Goal: Transaction & Acquisition: Download file/media

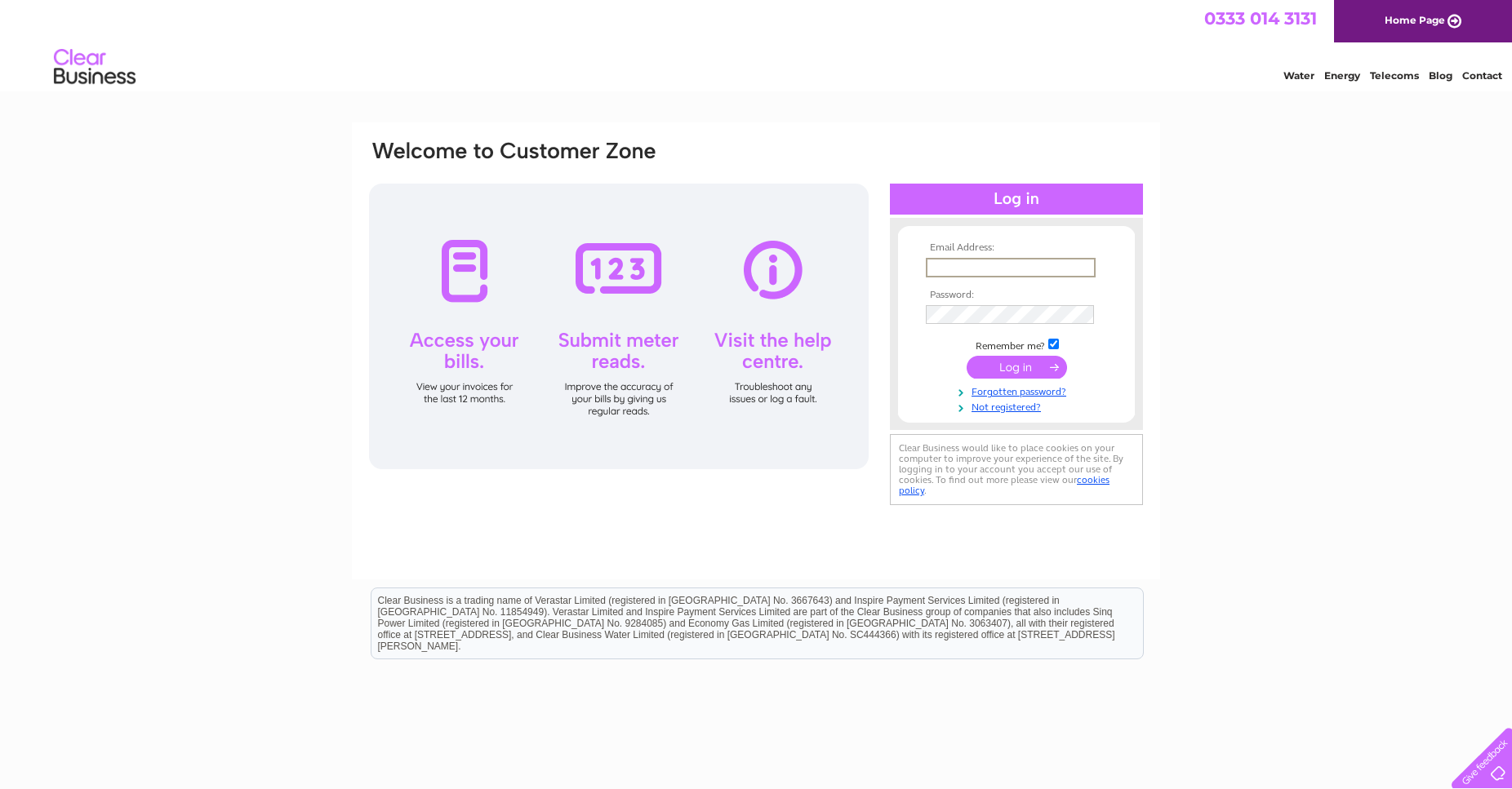
click at [1026, 261] on input "text" at bounding box center [1010, 267] width 169 height 19
type input "[PERSON_NAME][EMAIL_ADDRESS][DOMAIN_NAME]"
click at [1015, 370] on input "submit" at bounding box center [1016, 368] width 101 height 23
click at [1012, 371] on input "submit" at bounding box center [1016, 368] width 101 height 23
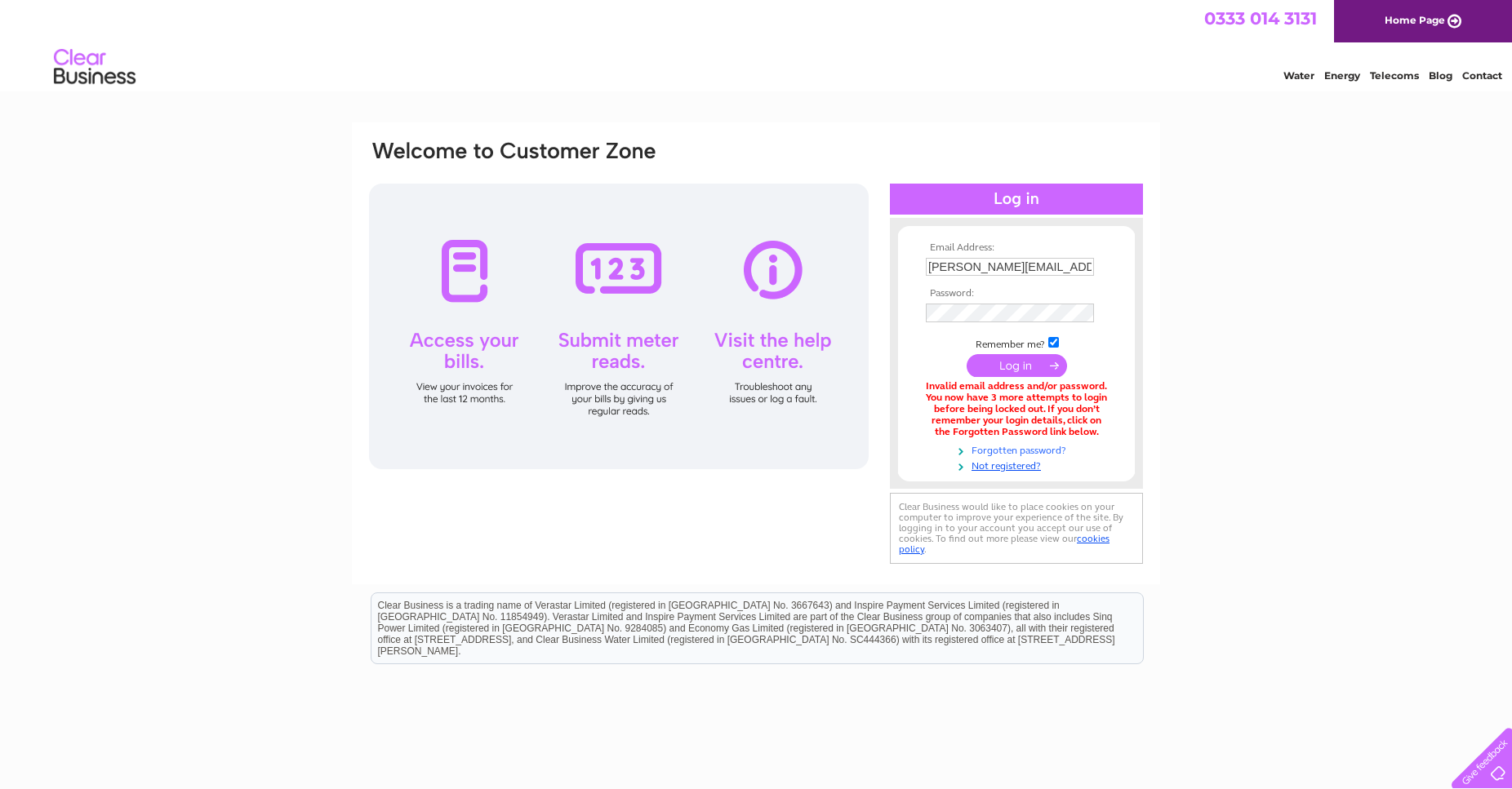
click at [1011, 453] on link "Forgotten password?" at bounding box center [1019, 449] width 186 height 15
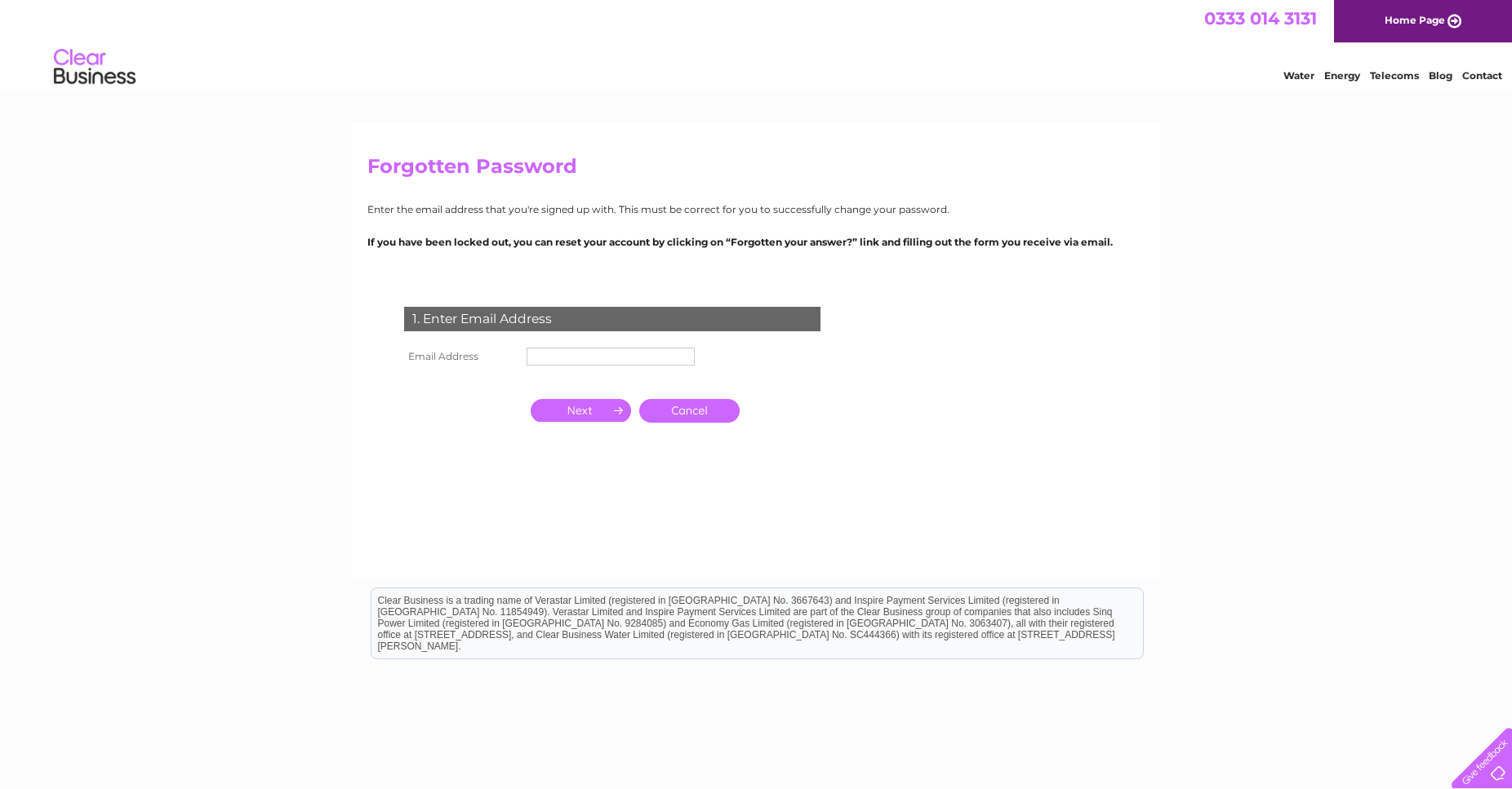
click at [573, 350] on input "text" at bounding box center [611, 356] width 169 height 18
type input "neil@neilveitch.co.uk"
click at [577, 411] on input "button" at bounding box center [580, 411] width 101 height 23
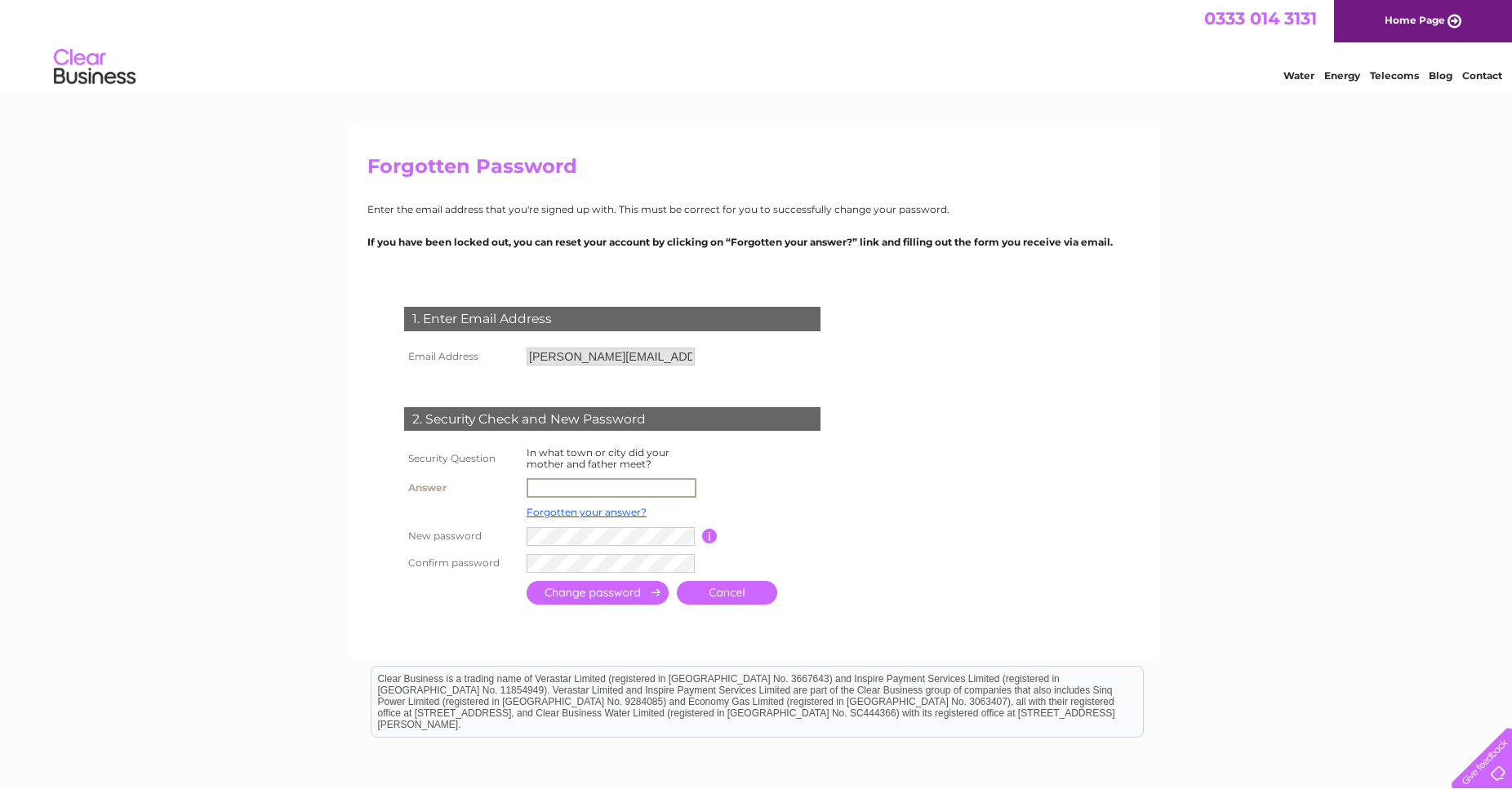
click at [618, 490] on input "text" at bounding box center [611, 488] width 169 height 19
type input "Oban"
click at [587, 594] on input "submit" at bounding box center [598, 591] width 142 height 24
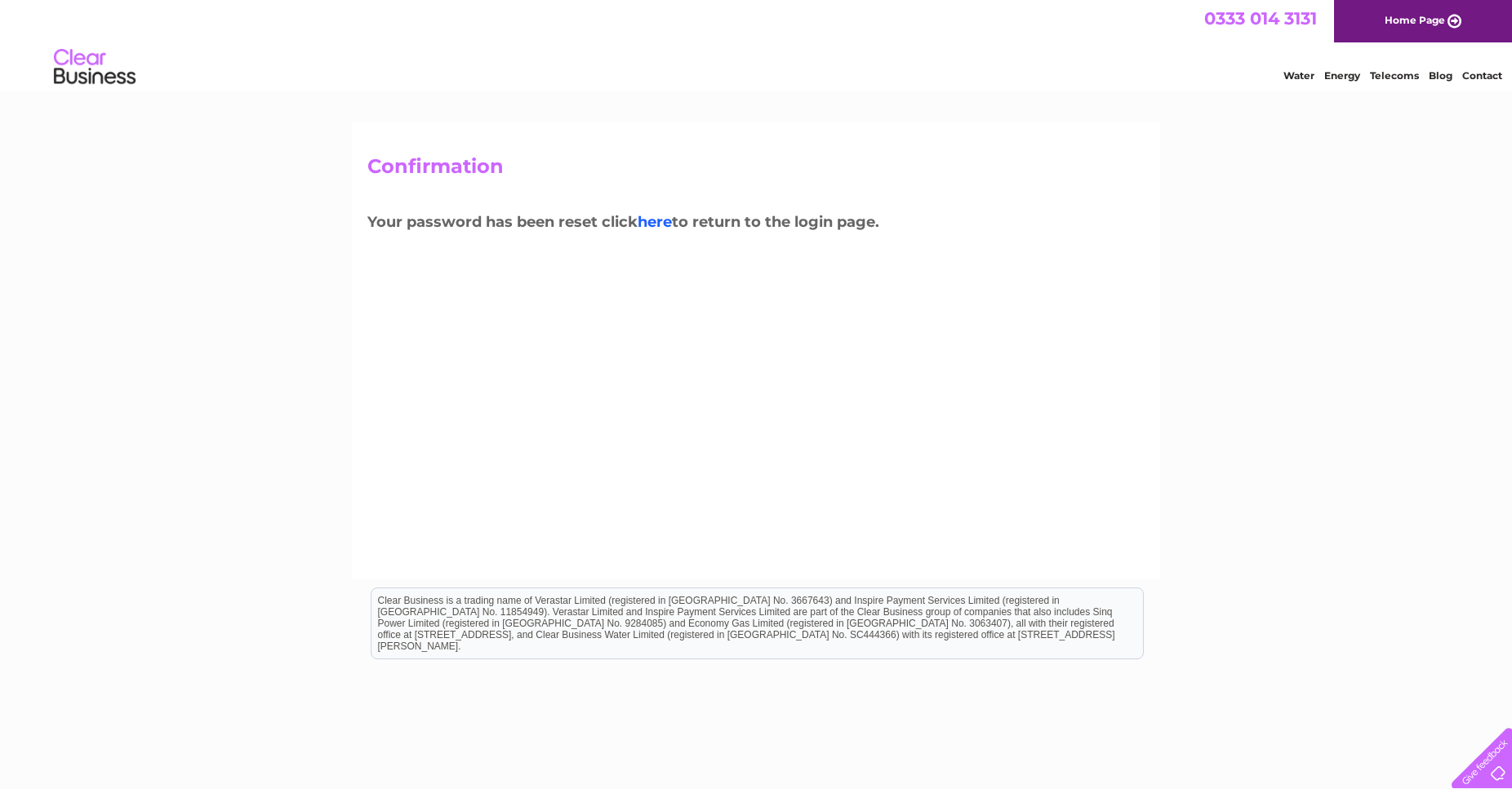
click at [660, 218] on link "here" at bounding box center [655, 221] width 34 height 18
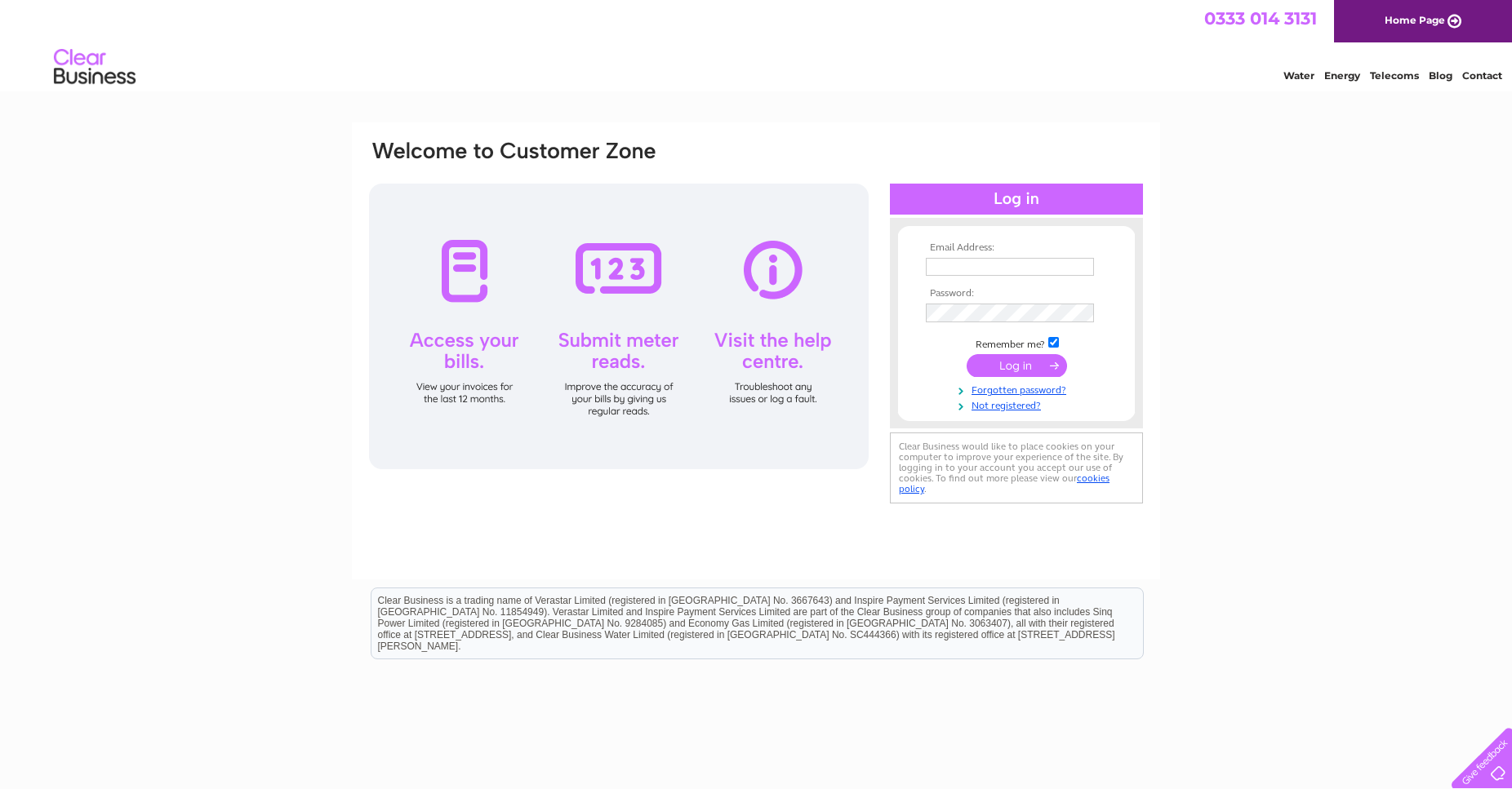
click at [988, 268] on input "text" at bounding box center [1010, 266] width 169 height 18
type input "neil@neilveitch.co.uk"
click at [1013, 366] on input "submit" at bounding box center [1016, 366] width 101 height 23
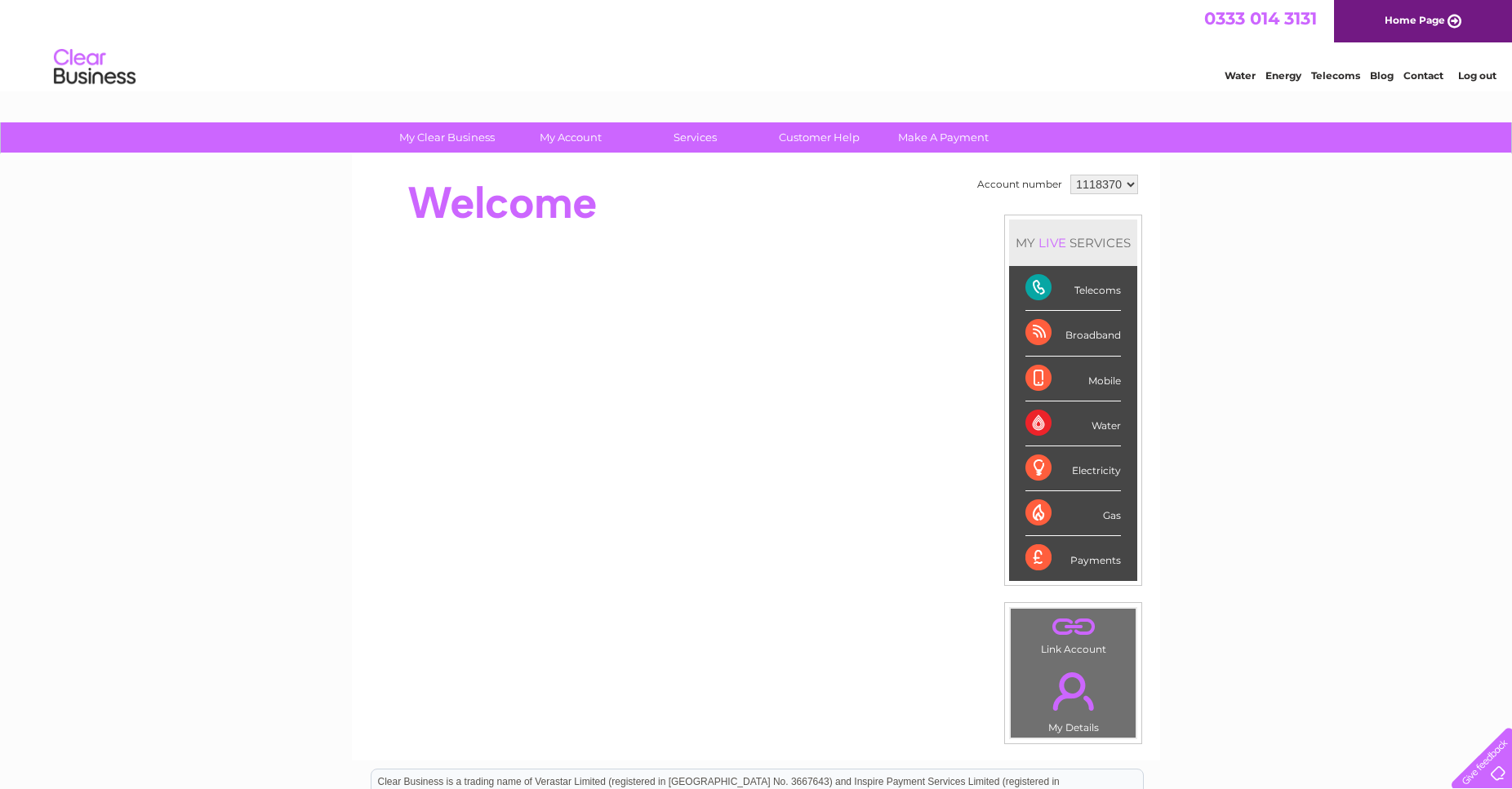
click at [1332, 77] on link "Telecoms" at bounding box center [1335, 75] width 49 height 12
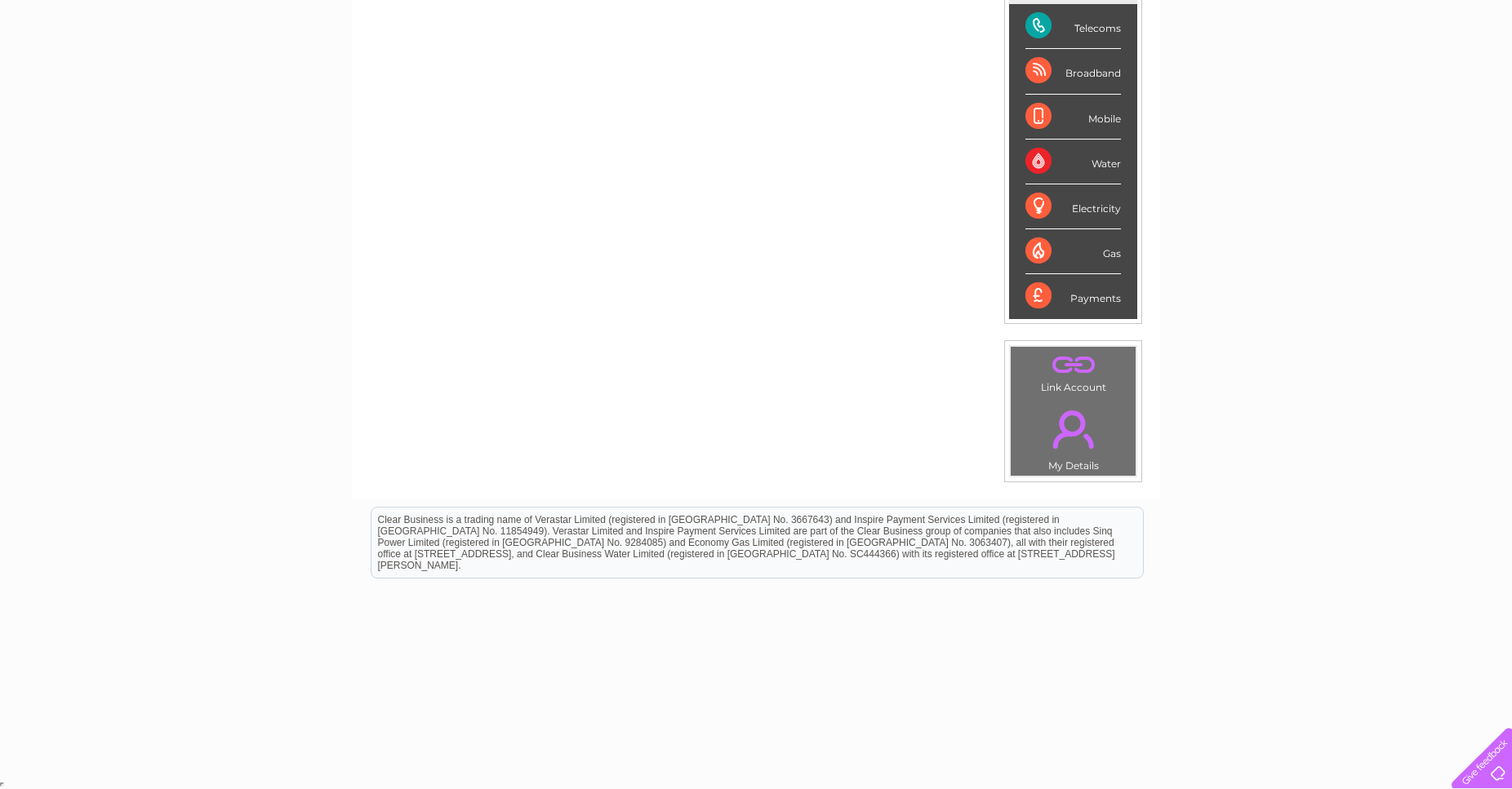
click at [1085, 303] on div "Payments" at bounding box center [1073, 296] width 96 height 44
click at [1032, 293] on div "Payments" at bounding box center [1073, 296] width 96 height 44
click at [1089, 297] on div "Payments" at bounding box center [1073, 296] width 96 height 44
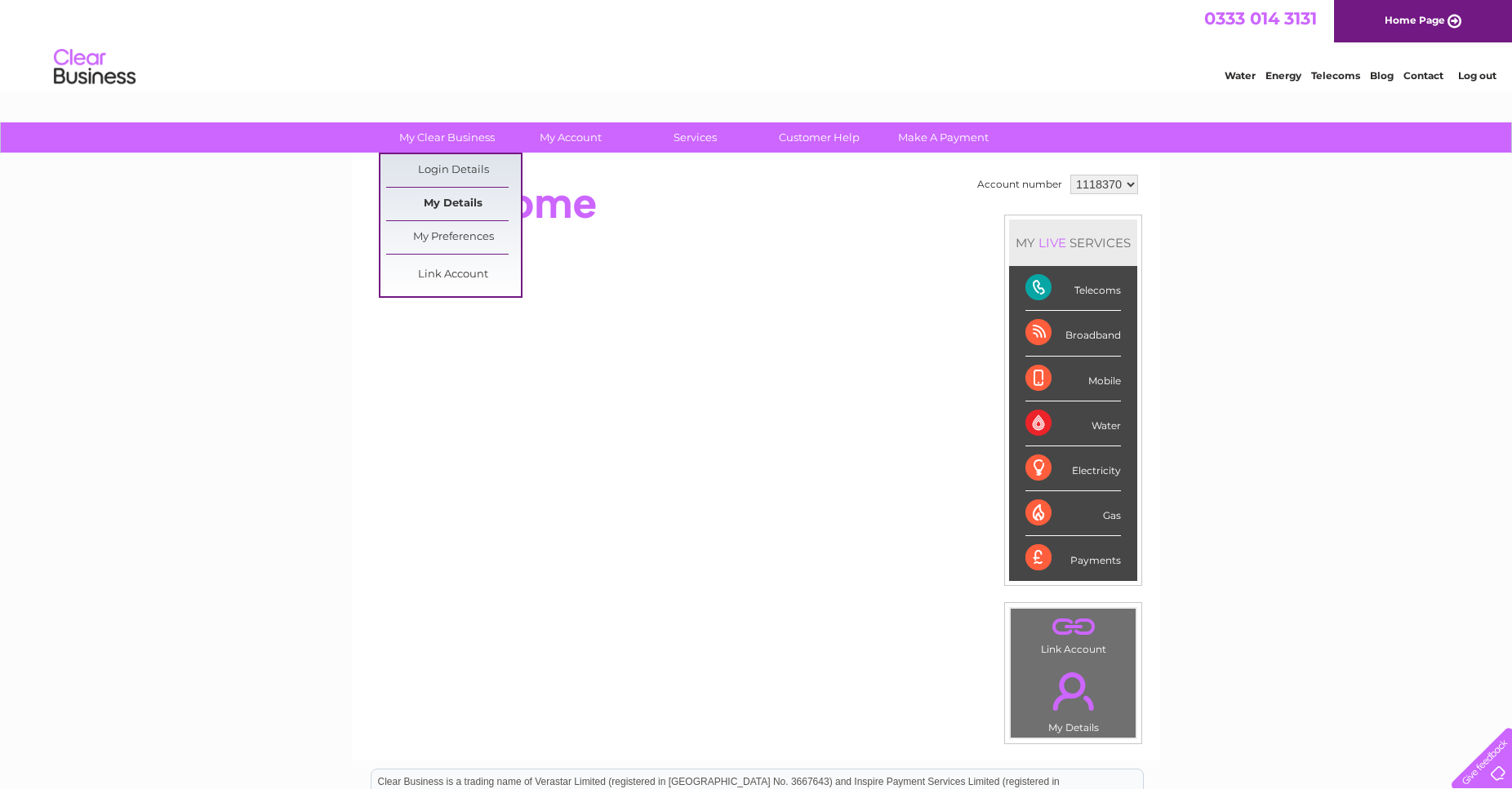
click at [463, 202] on link "My Details" at bounding box center [453, 204] width 135 height 33
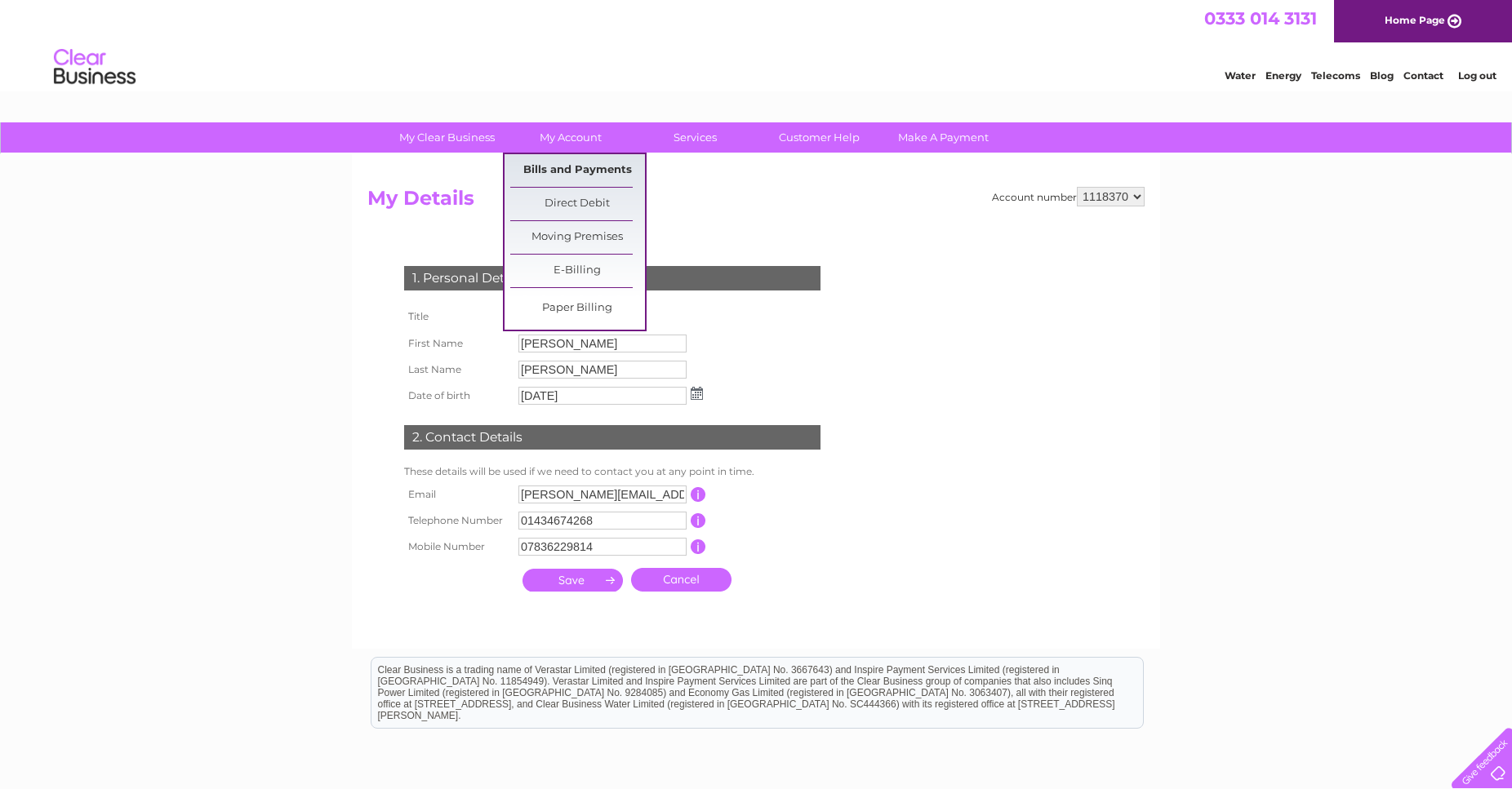
click at [588, 169] on link "Bills and Payments" at bounding box center [577, 170] width 135 height 33
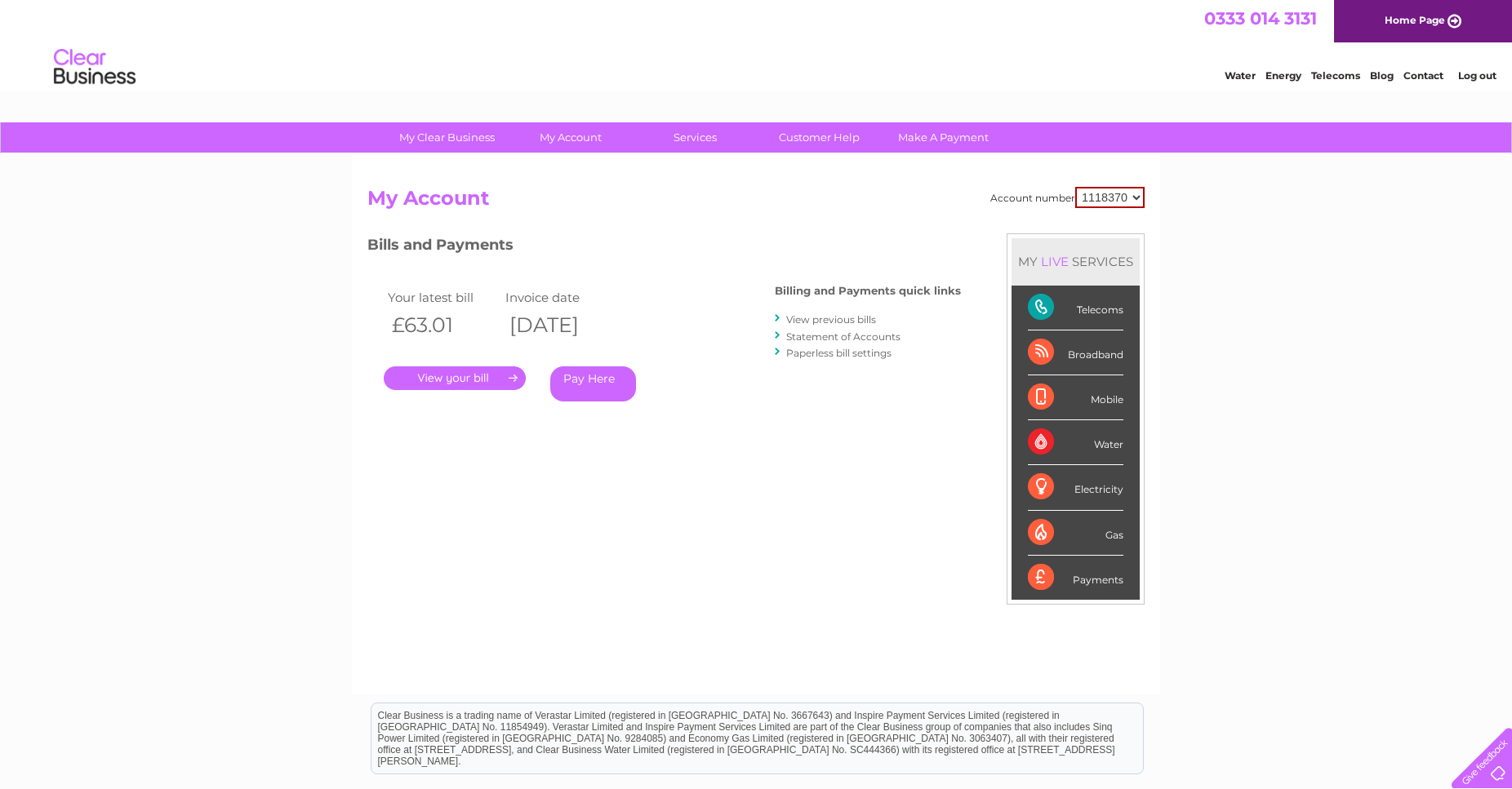
click at [508, 375] on link "." at bounding box center [455, 378] width 142 height 24
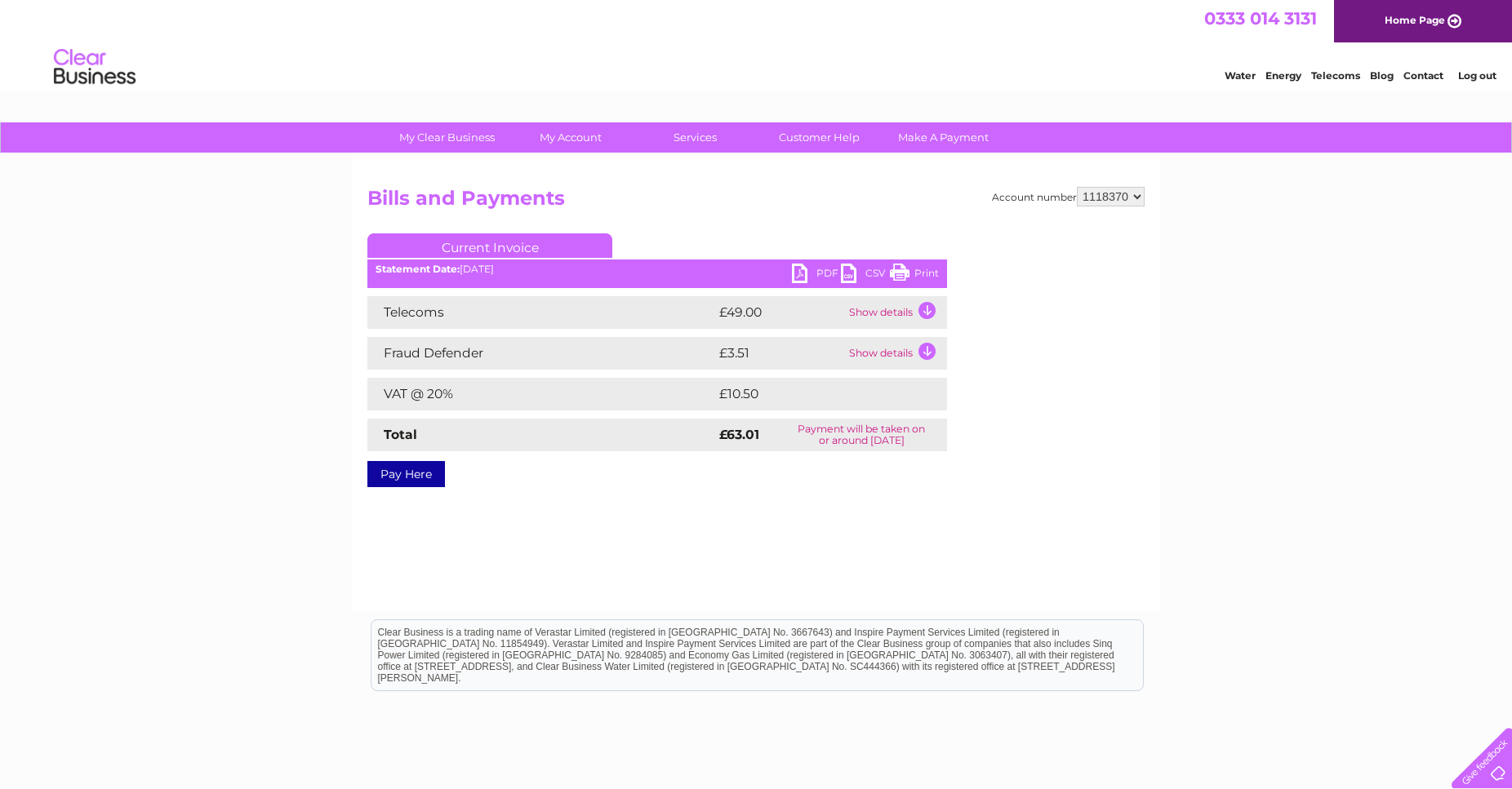
click at [823, 274] on link "PDF" at bounding box center [816, 275] width 49 height 24
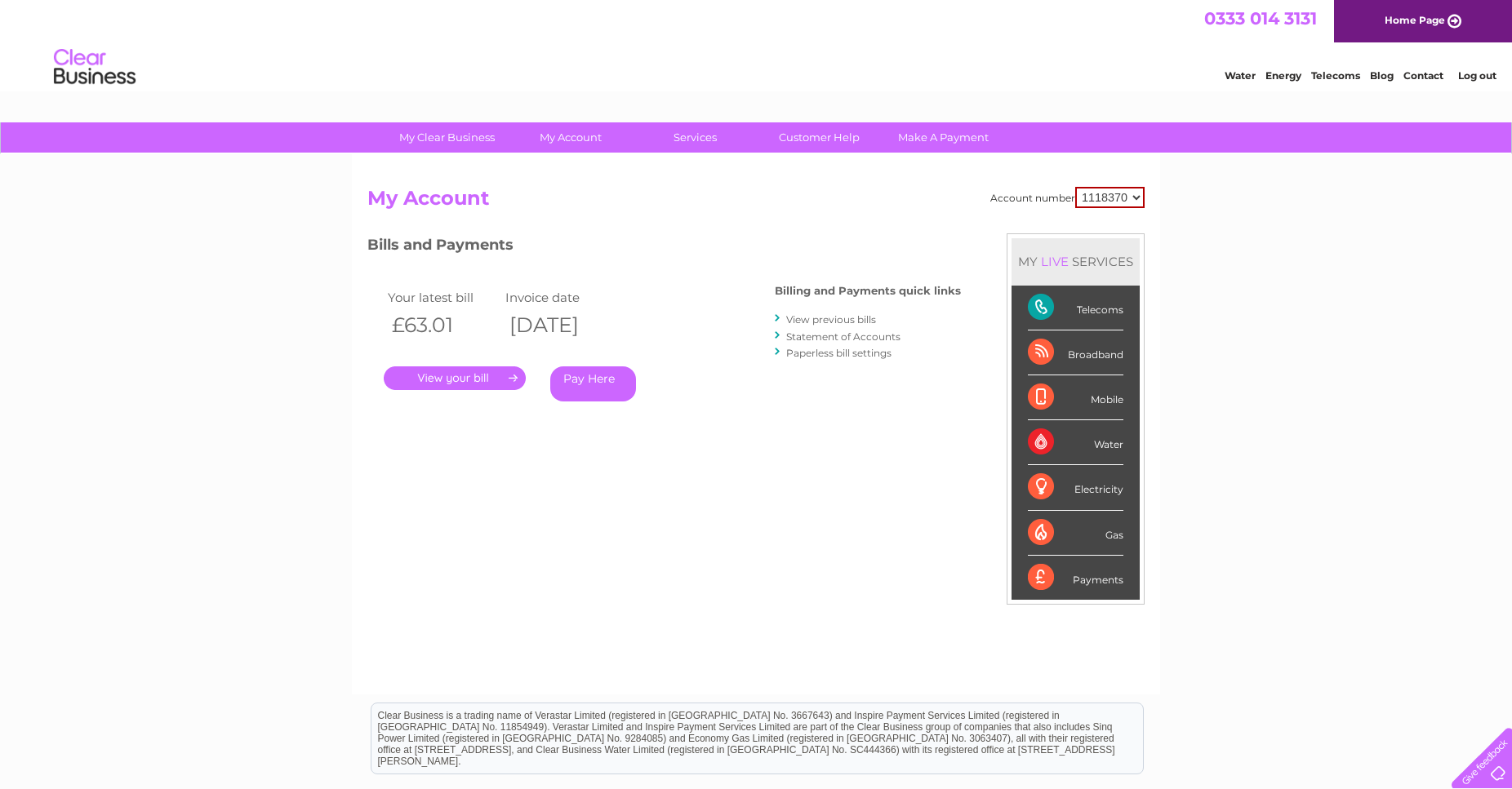
click at [810, 322] on link "View previous bills" at bounding box center [831, 319] width 90 height 12
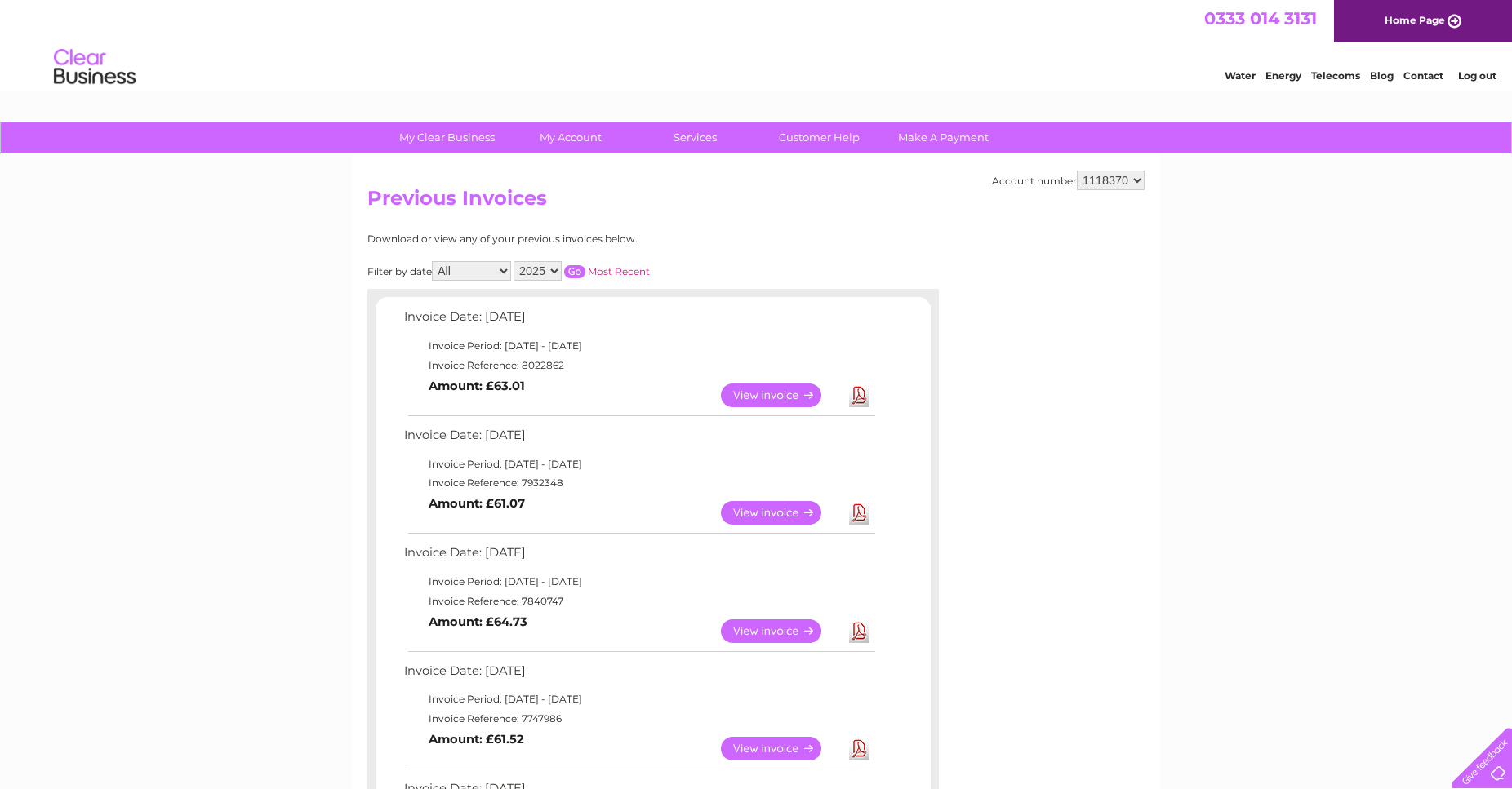
click at [863, 517] on link "Download" at bounding box center [859, 512] width 20 height 24
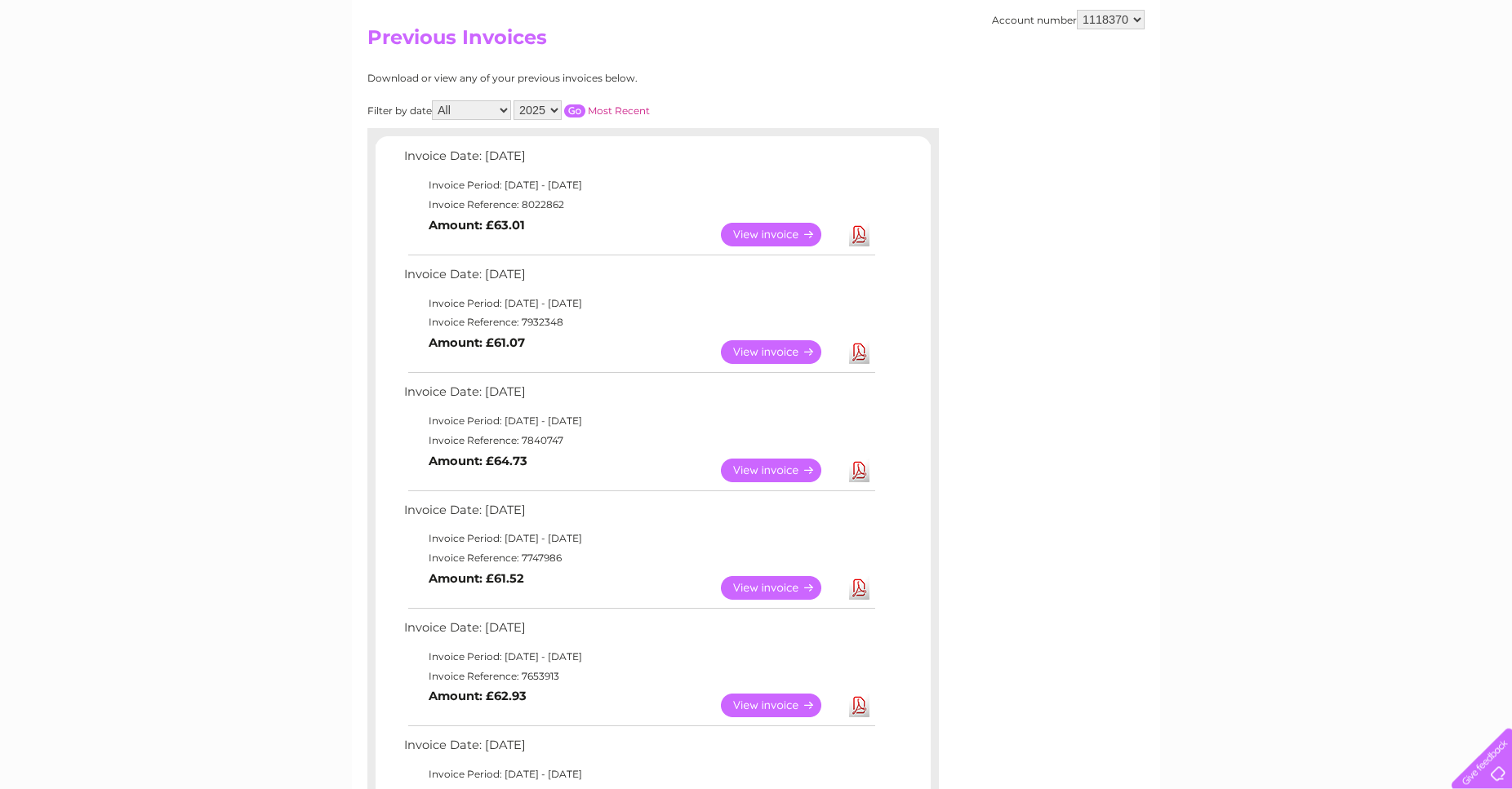
scroll to position [167, 0]
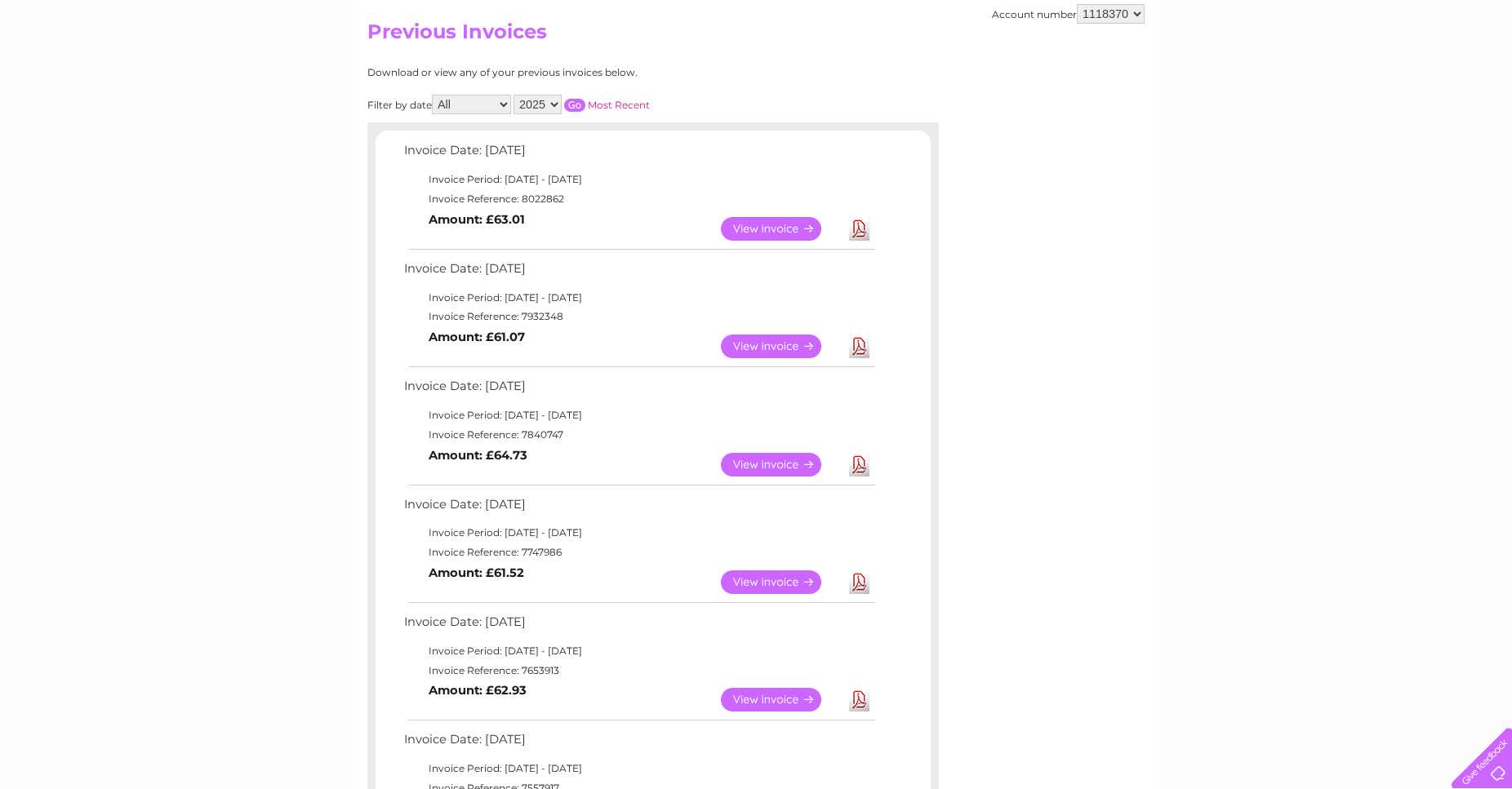
click at [856, 463] on link "Download" at bounding box center [859, 464] width 20 height 24
click at [861, 582] on link "Download" at bounding box center [859, 582] width 20 height 24
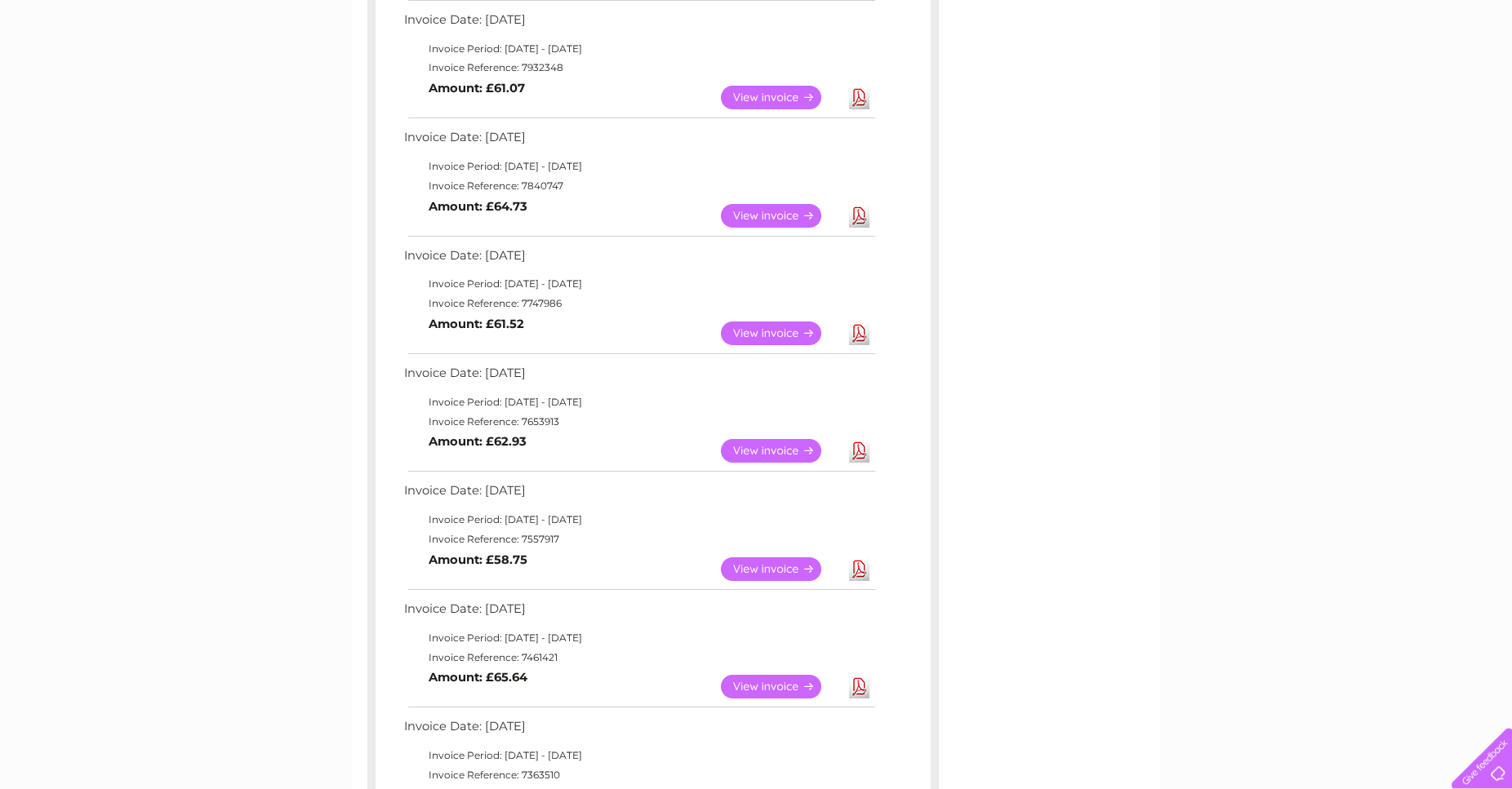
scroll to position [417, 0]
click at [858, 451] on link "Download" at bounding box center [859, 450] width 20 height 24
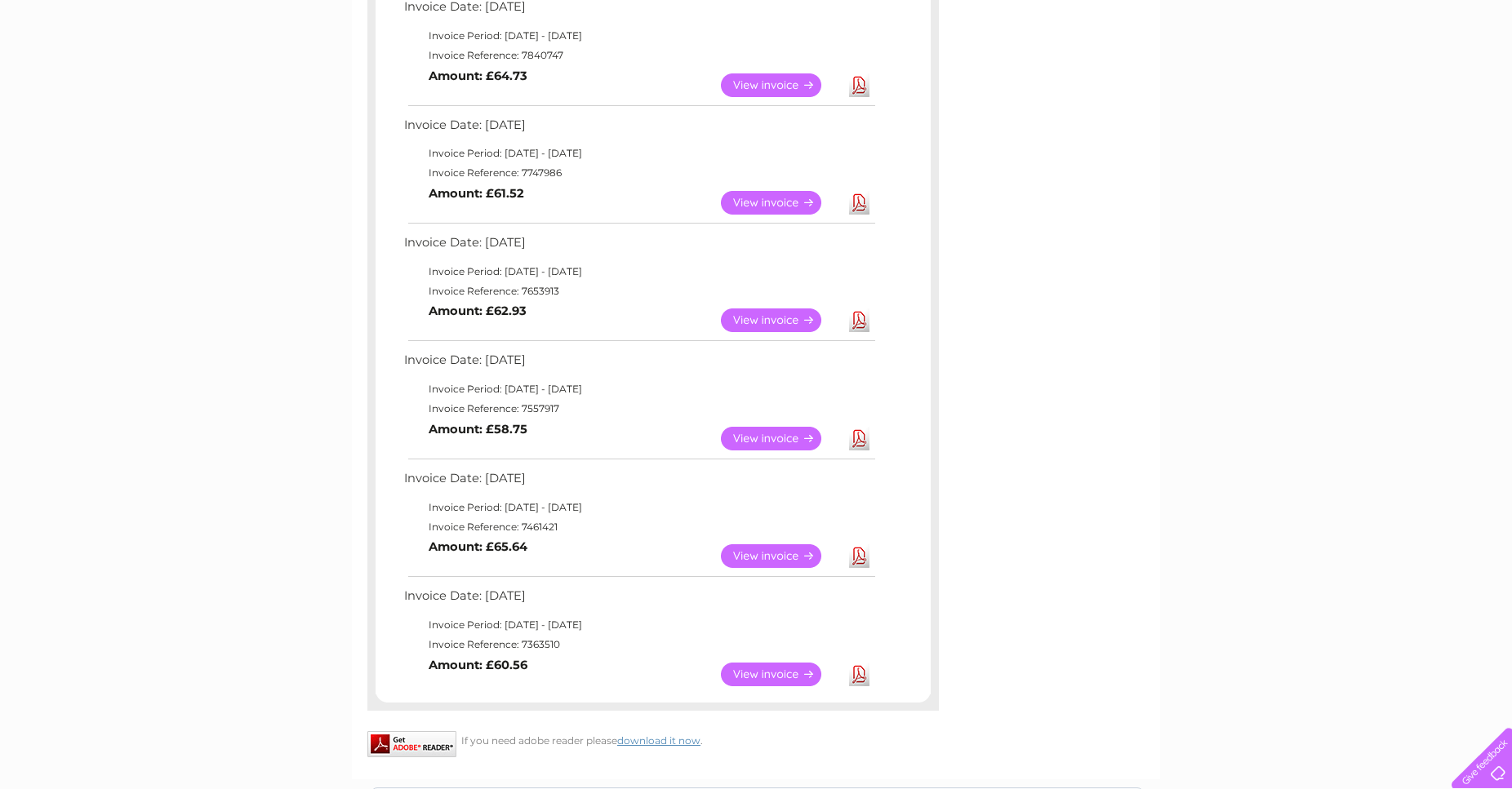
scroll to position [666, 0]
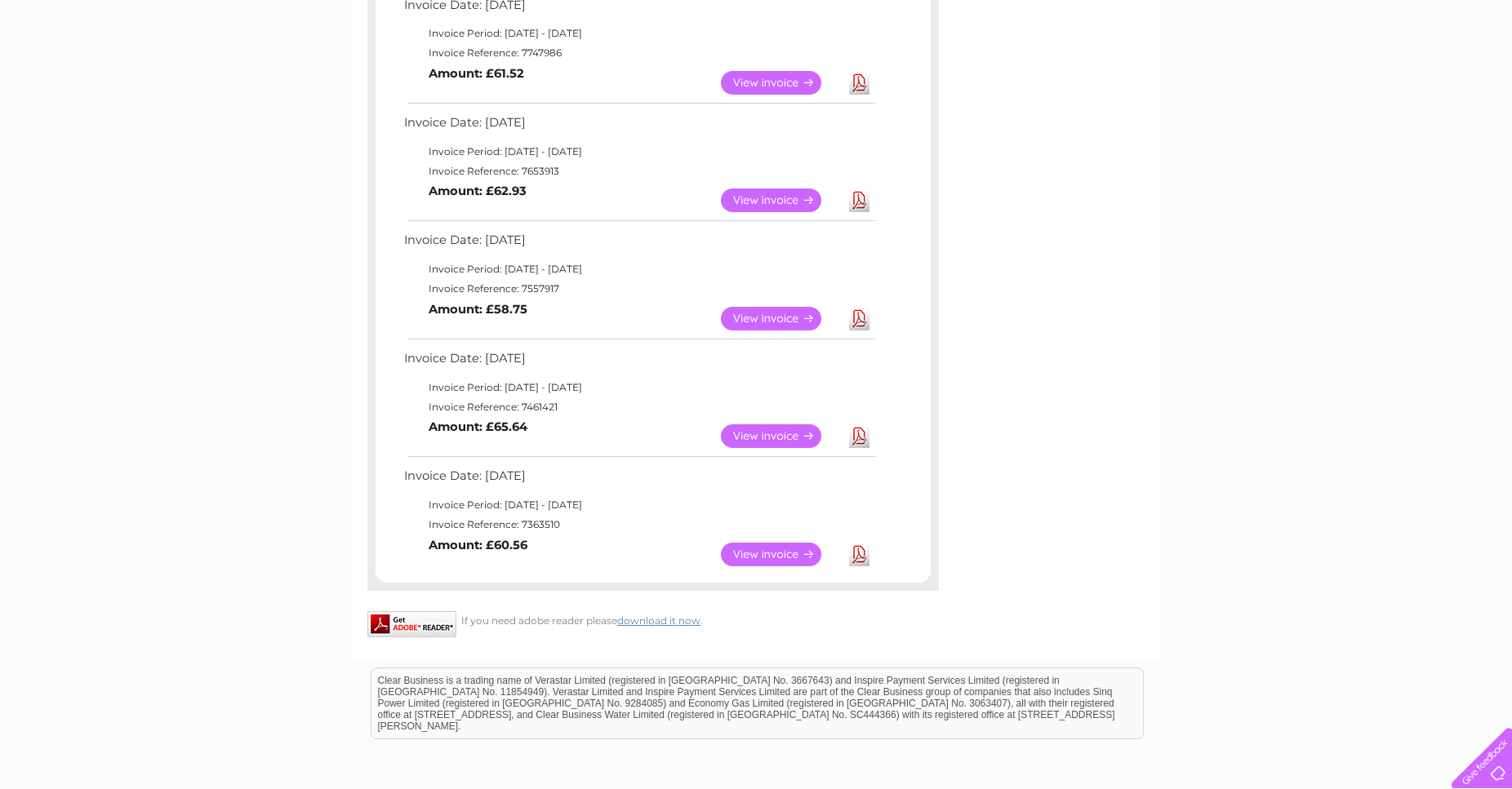
click at [860, 318] on link "Download" at bounding box center [859, 319] width 20 height 24
click at [857, 435] on link "Download" at bounding box center [859, 436] width 20 height 24
click at [860, 559] on link "Download" at bounding box center [859, 554] width 20 height 24
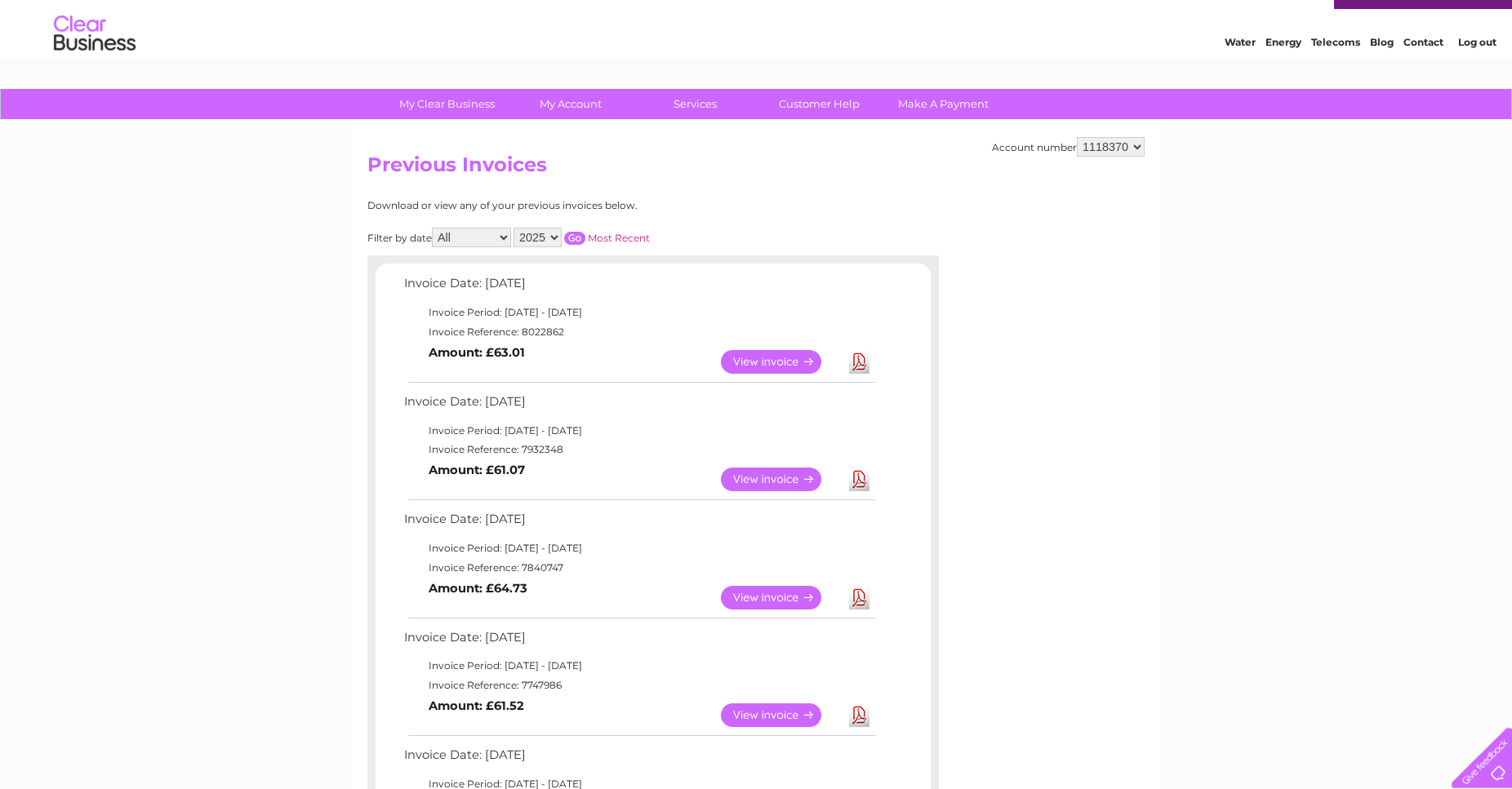
scroll to position [0, 0]
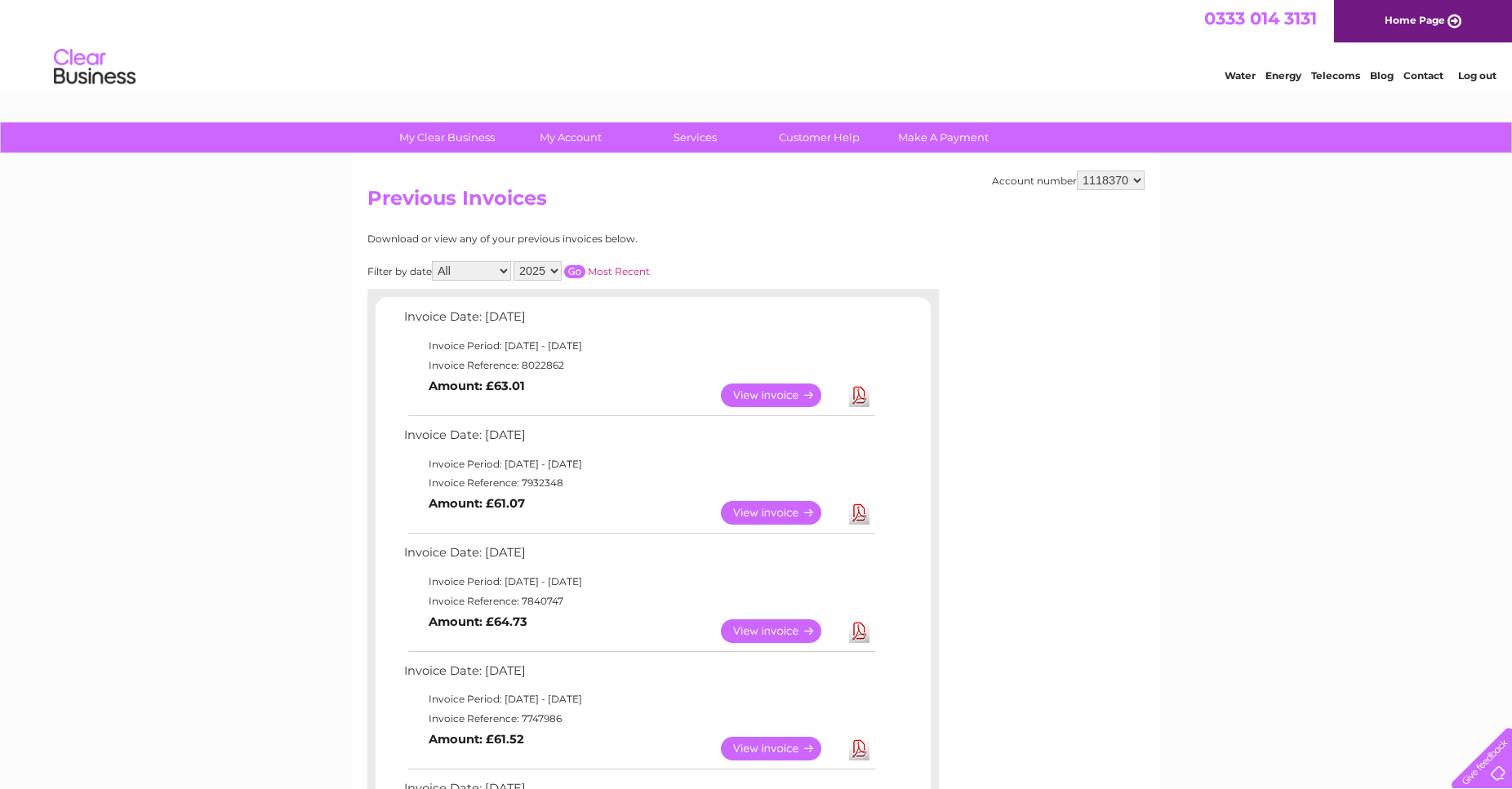
click at [513, 261] on select "2025 2024 2023 2022" at bounding box center [537, 271] width 48 height 19
click option "2024" at bounding box center [0, 0] width 0 height 0
click at [572, 271] on input "button" at bounding box center [575, 272] width 21 height 13
click at [859, 395] on link "Download" at bounding box center [859, 395] width 20 height 24
click at [863, 511] on link "Download" at bounding box center [859, 512] width 20 height 24
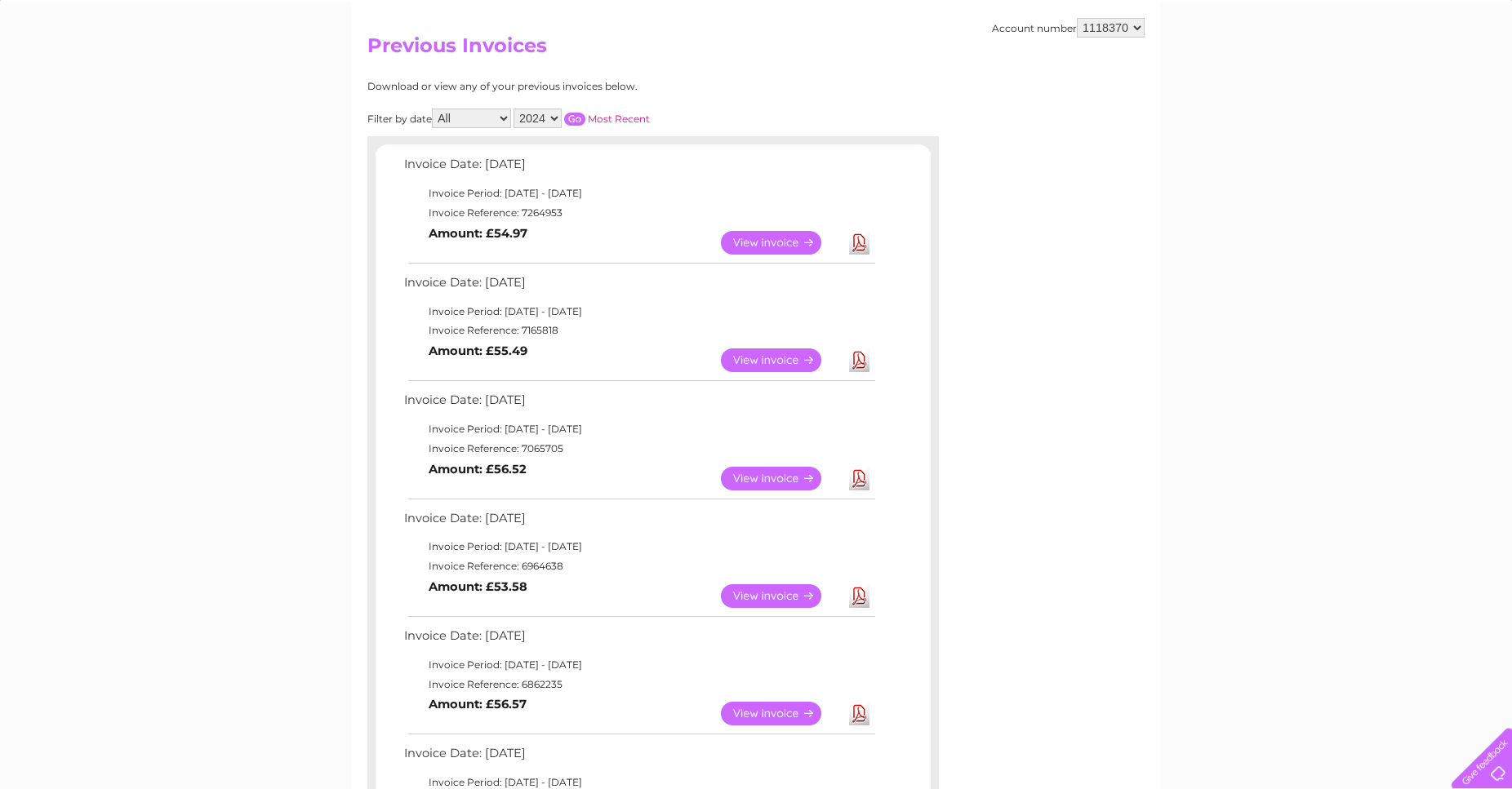
scroll to position [250, 0]
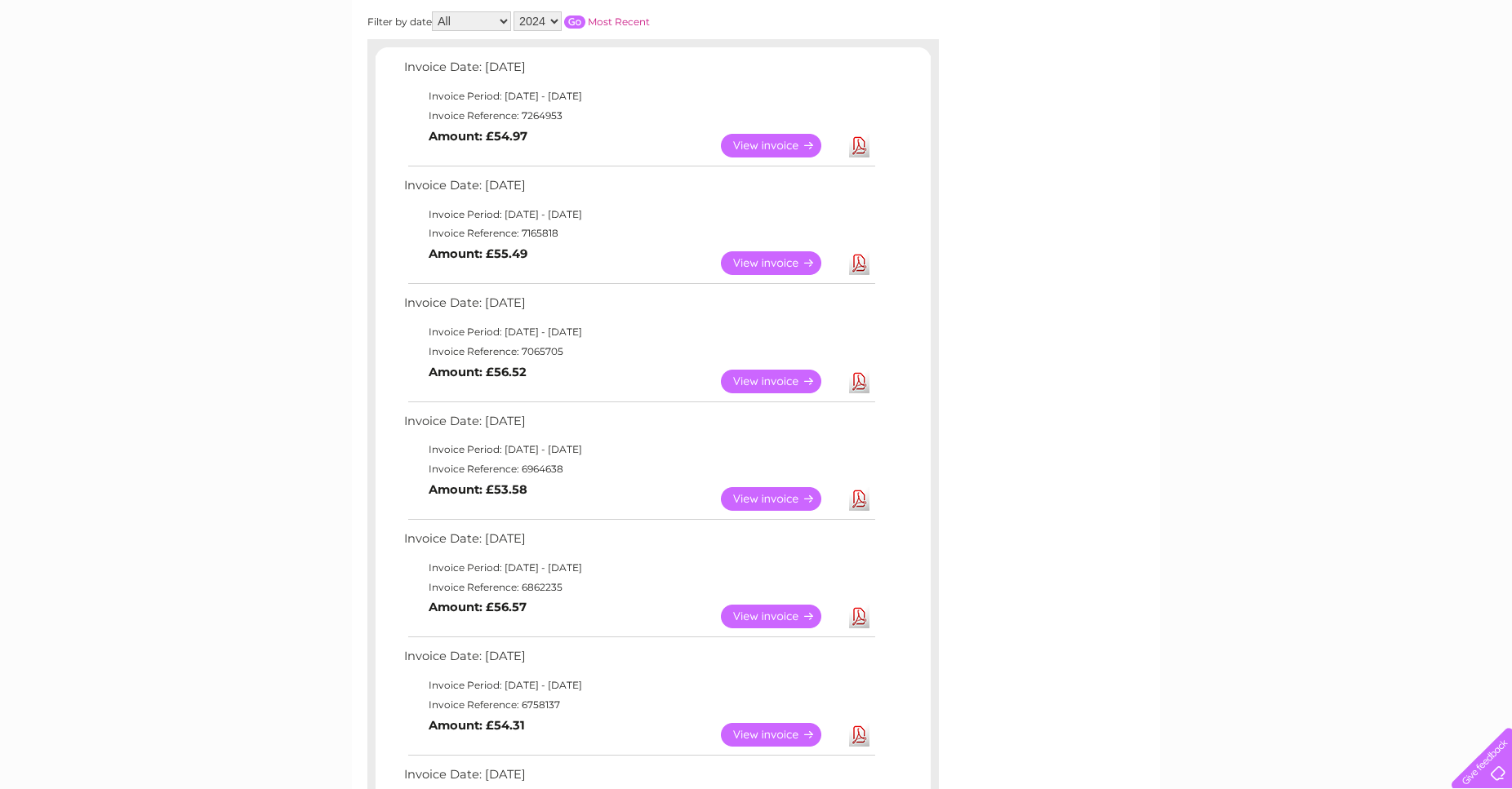
click at [855, 383] on link "Download" at bounding box center [859, 381] width 20 height 24
click at [859, 500] on link "Download" at bounding box center [859, 499] width 20 height 24
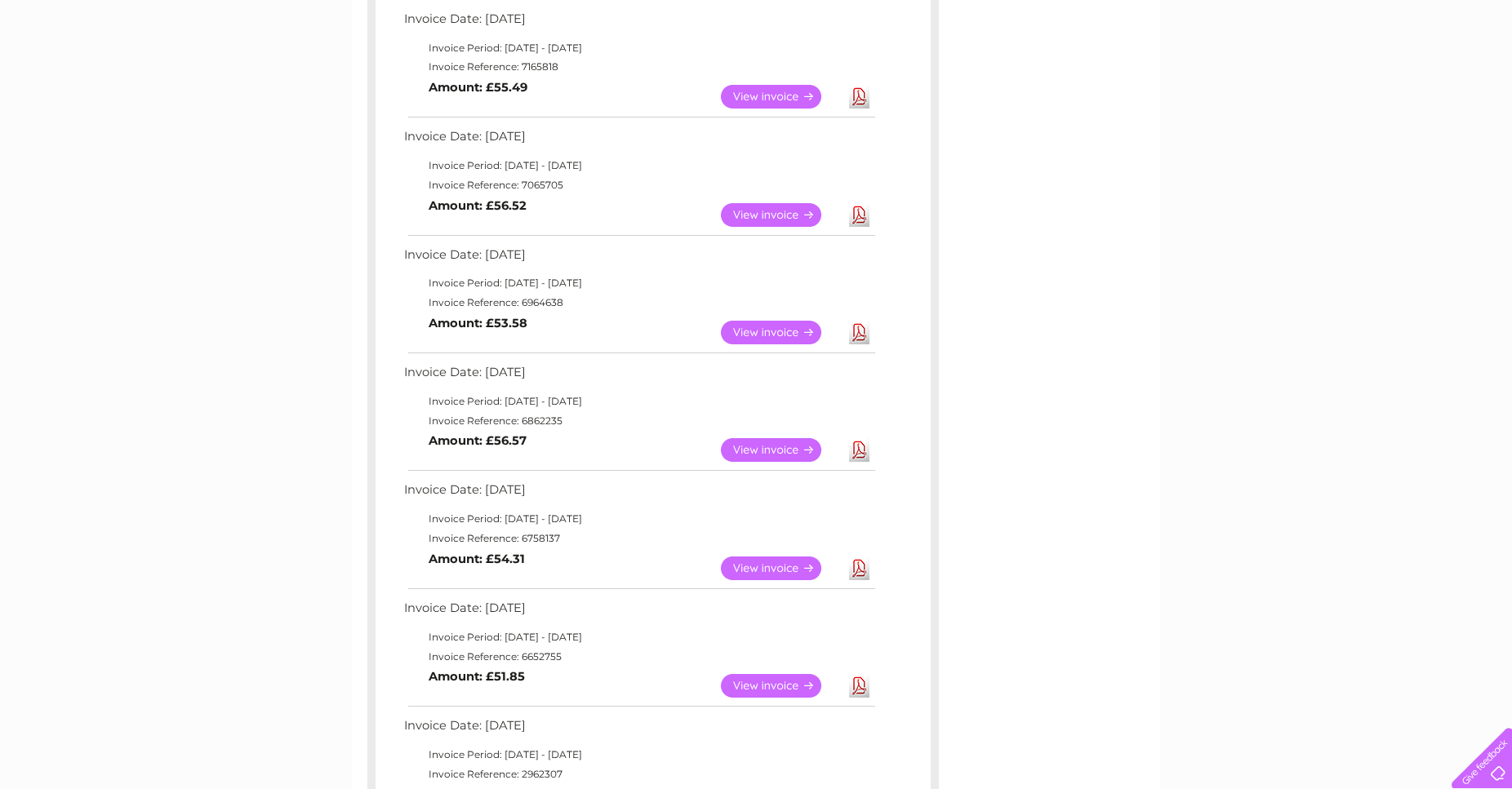
click at [856, 445] on link "Download" at bounding box center [859, 450] width 20 height 24
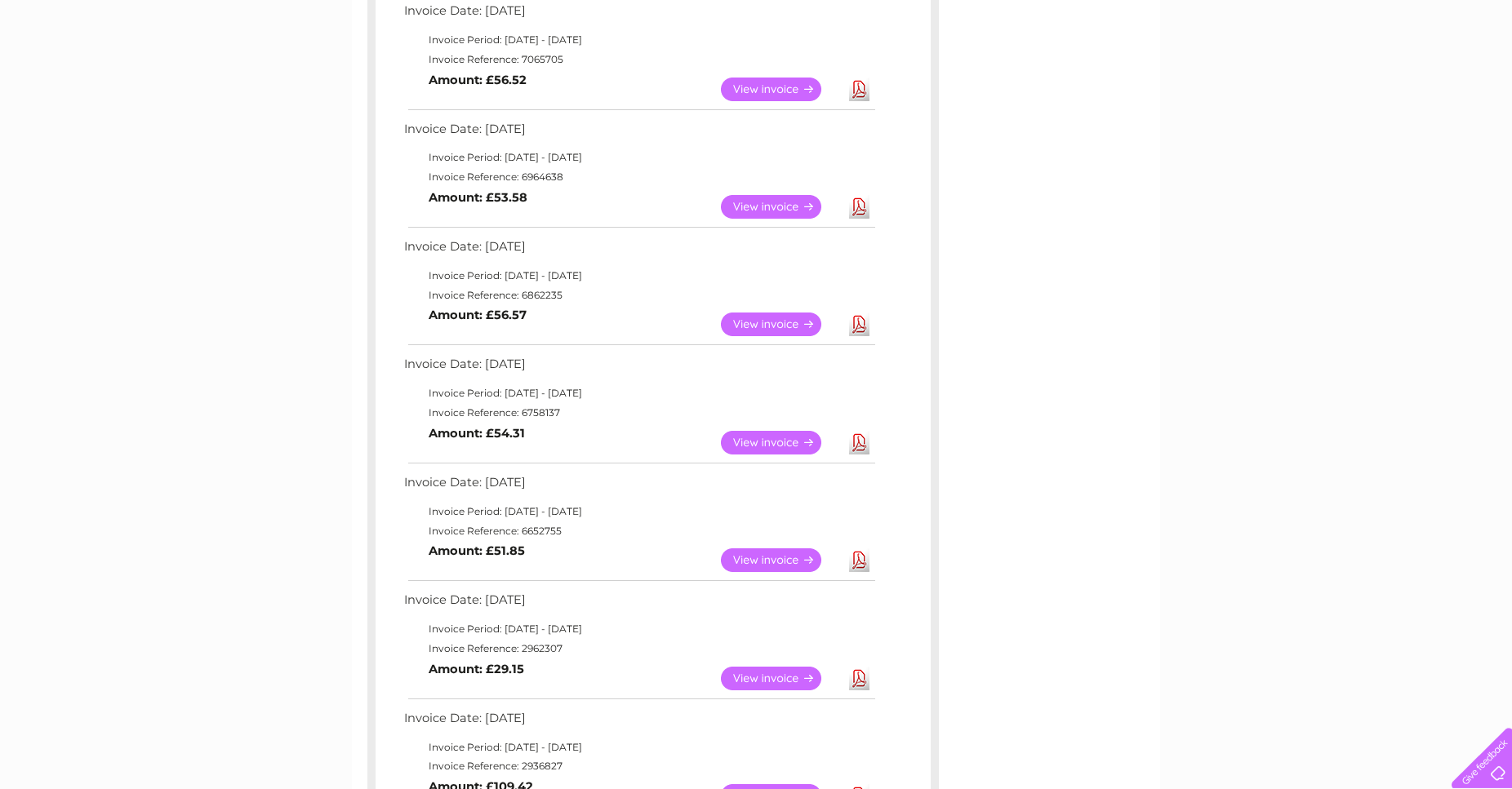
scroll to position [583, 0]
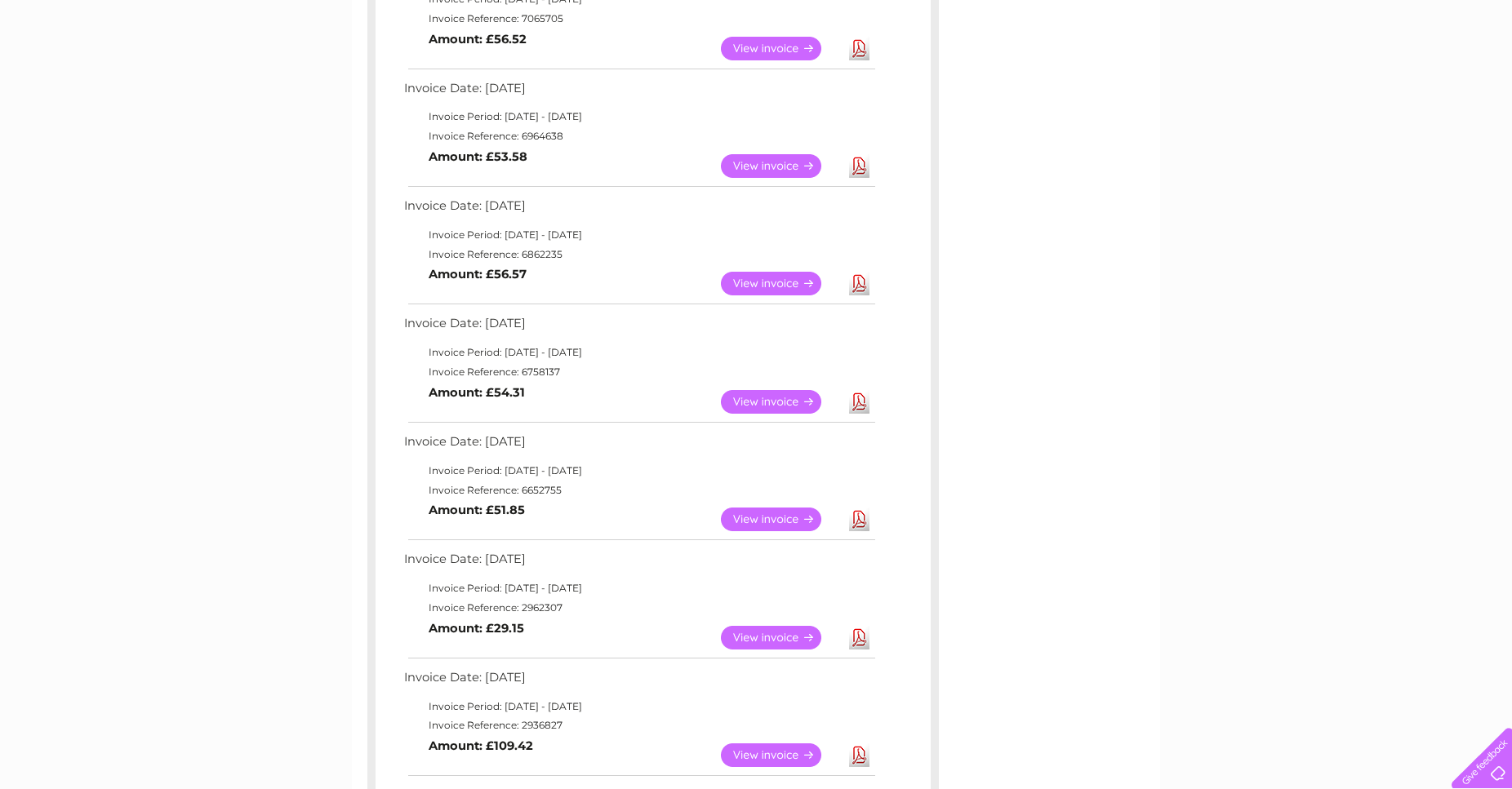
click at [860, 403] on link "Download" at bounding box center [859, 401] width 20 height 24
click at [855, 520] on link "Download" at bounding box center [859, 519] width 20 height 24
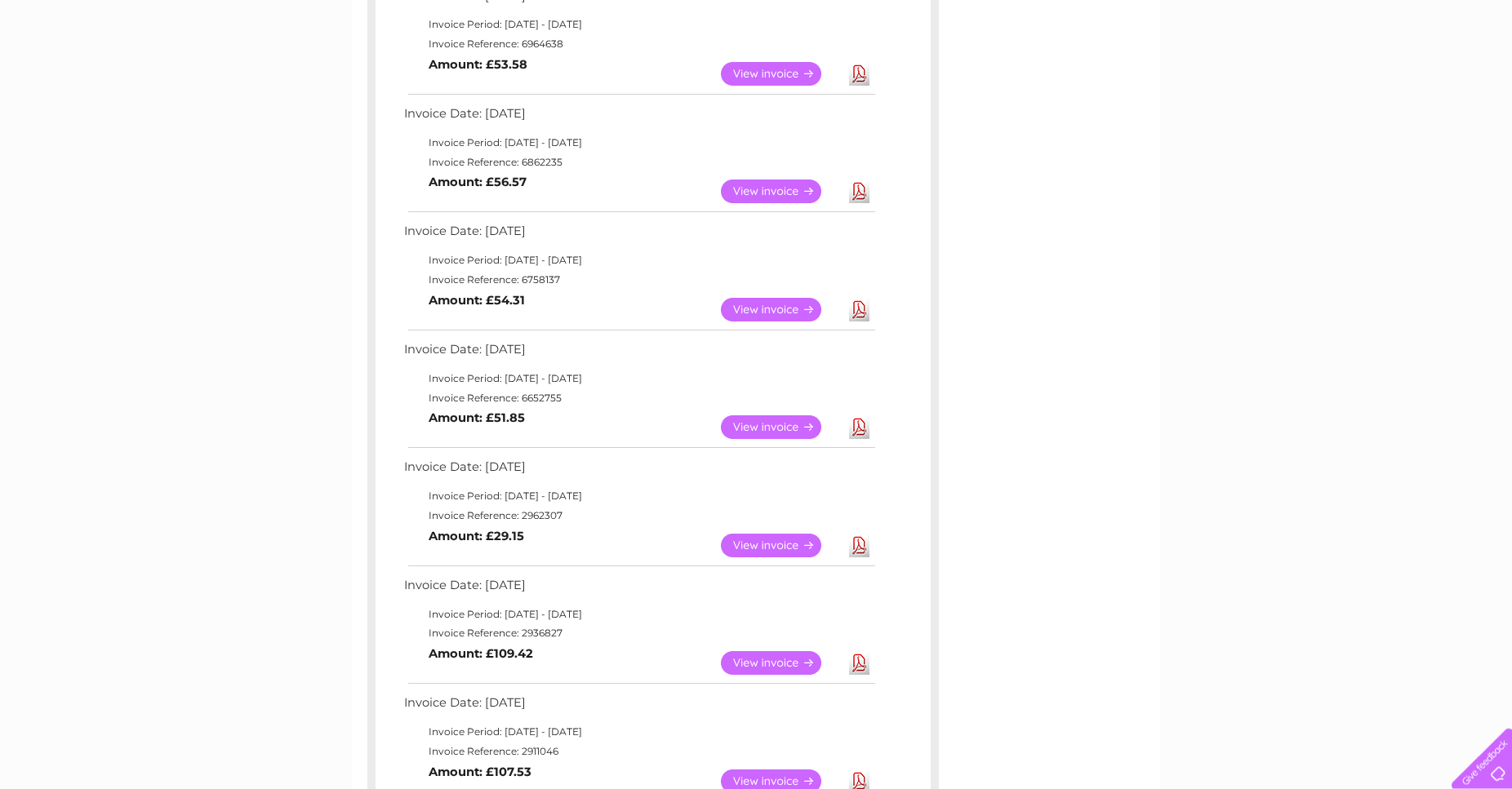
scroll to position [832, 0]
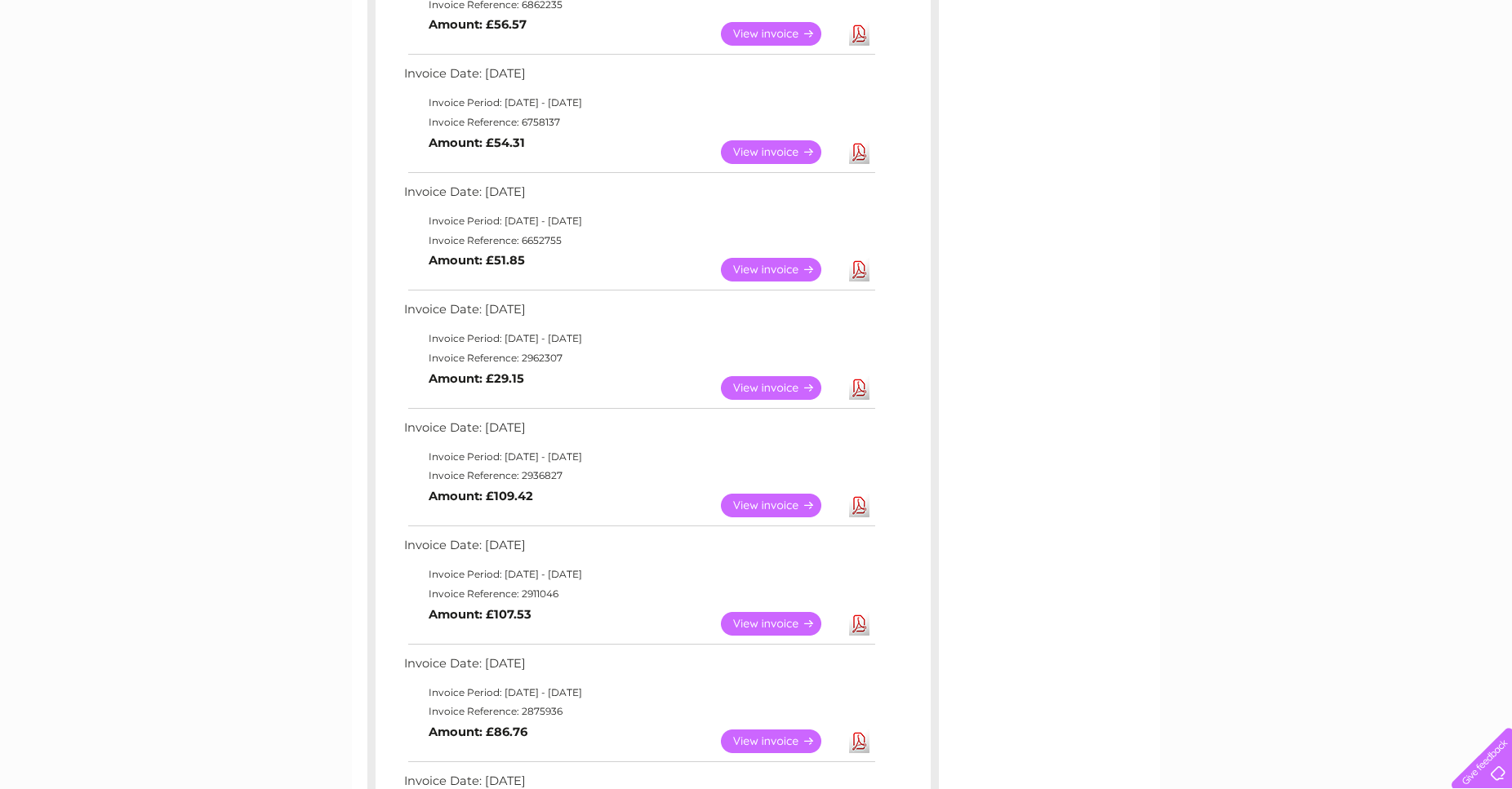
click at [856, 385] on link "Download" at bounding box center [859, 388] width 20 height 24
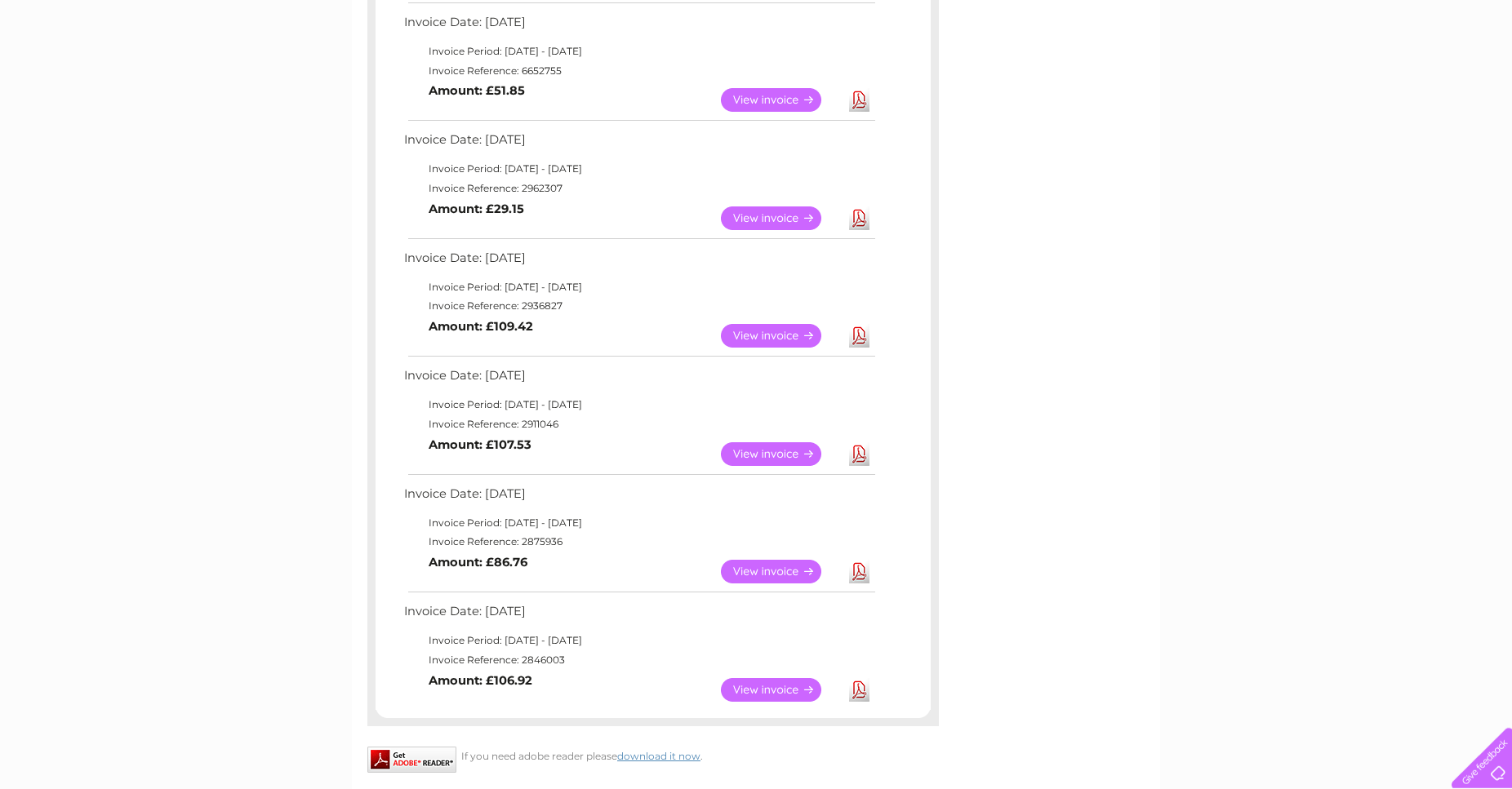
scroll to position [1082, 0]
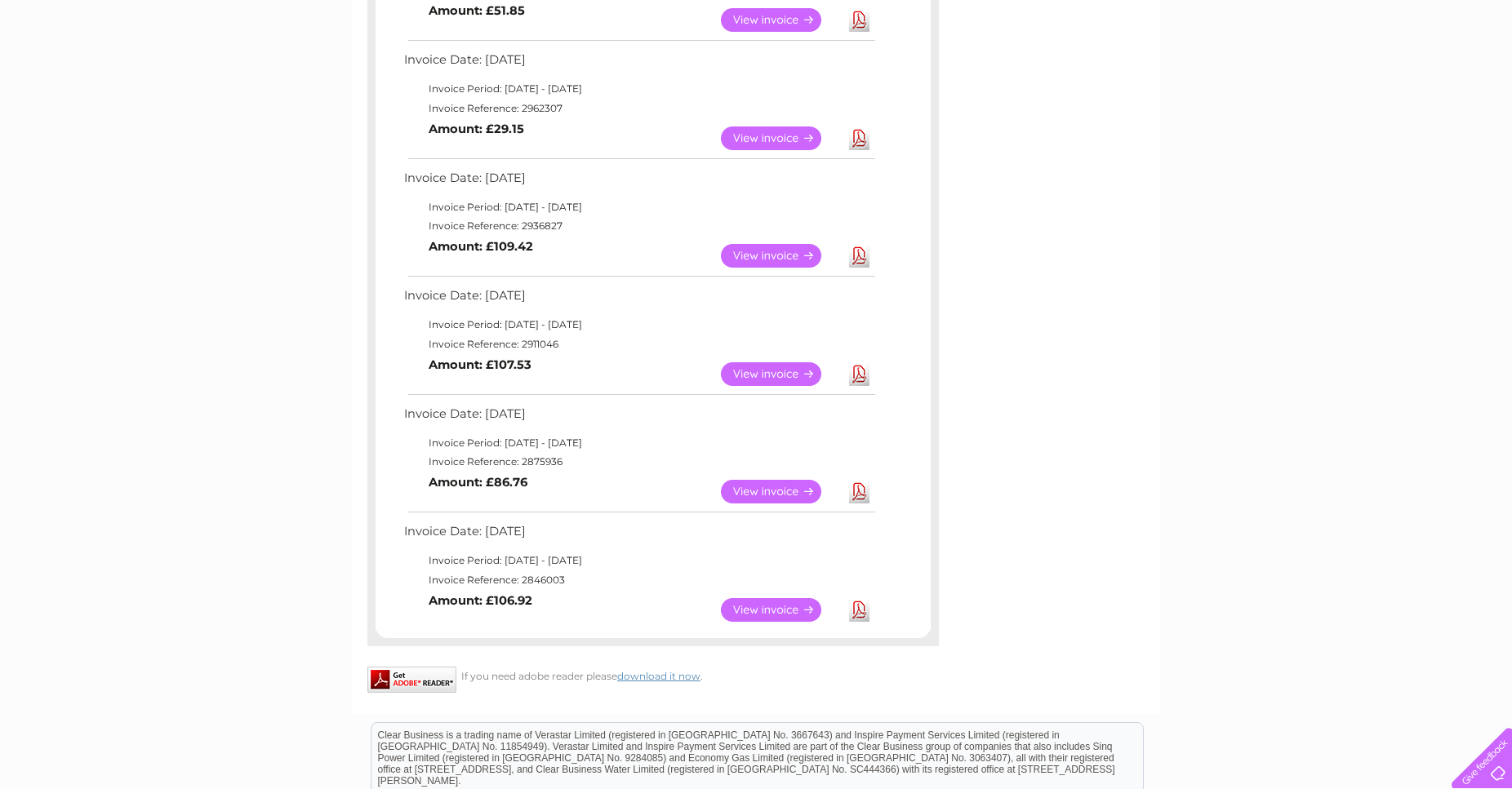
click at [857, 256] on link "Download" at bounding box center [859, 256] width 20 height 24
click at [860, 375] on link "Download" at bounding box center [859, 373] width 20 height 24
click at [861, 490] on link "Download" at bounding box center [859, 491] width 20 height 24
click at [860, 607] on link "Download" at bounding box center [859, 610] width 20 height 24
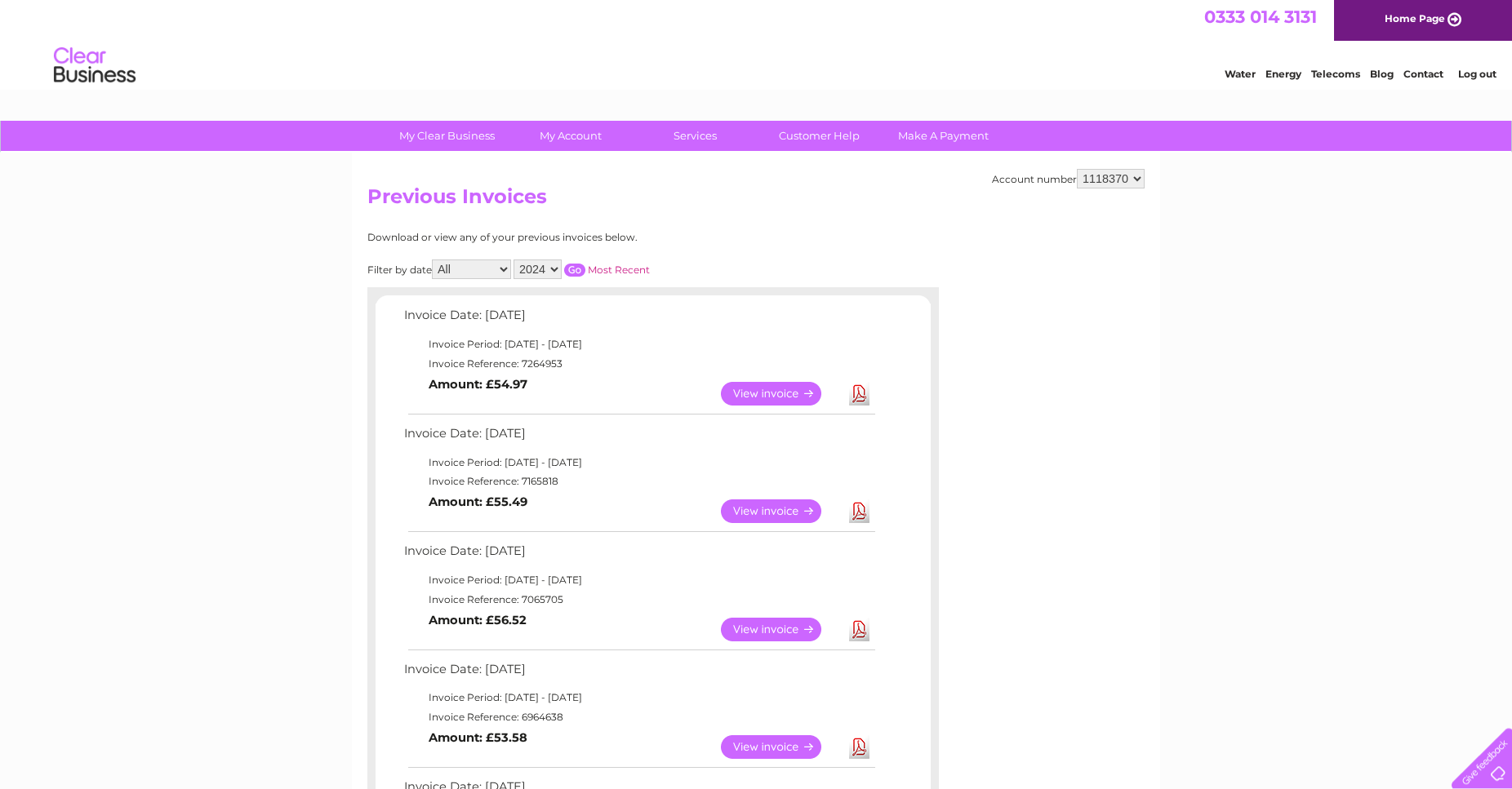
scroll to position [0, 0]
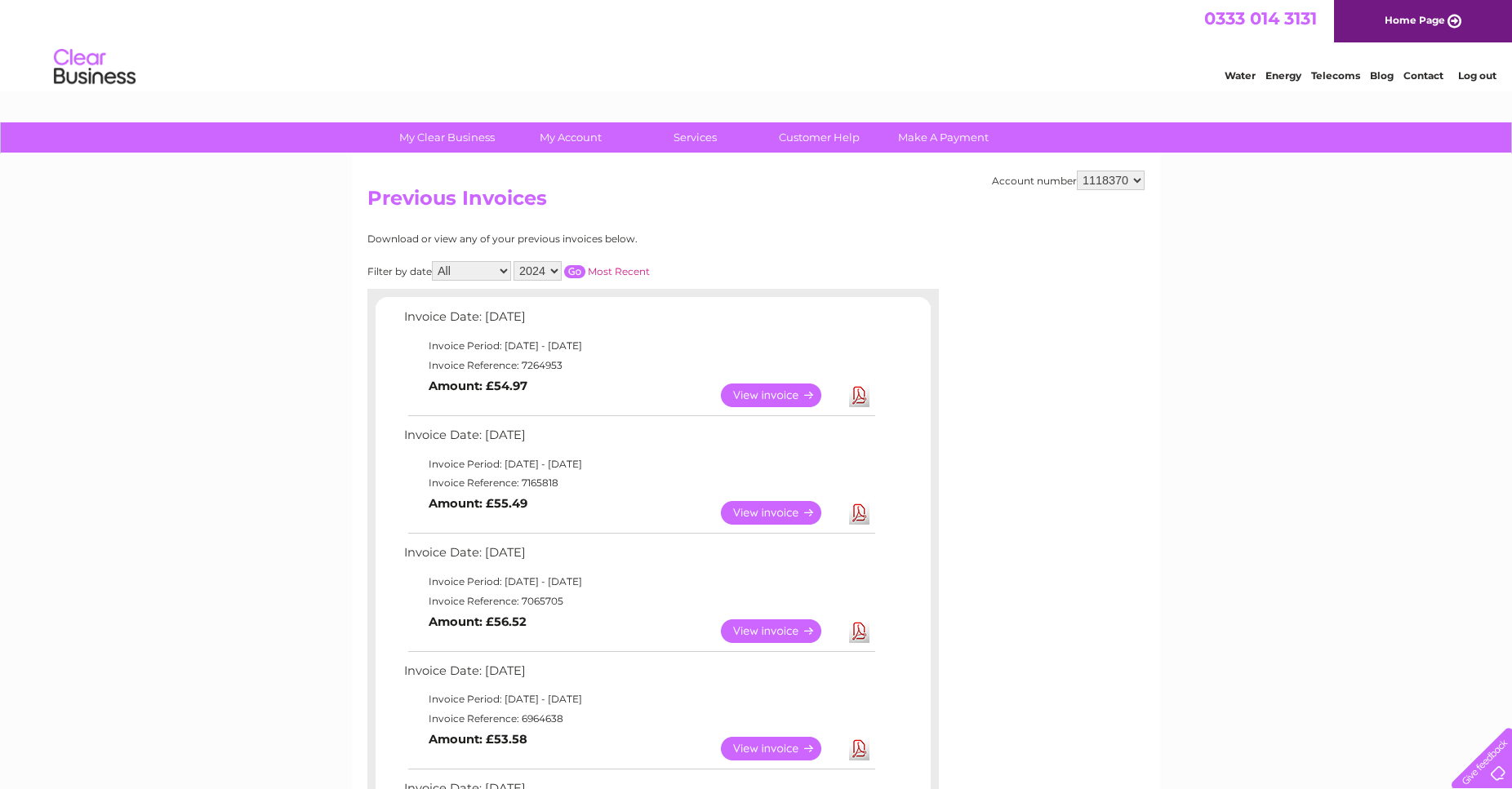
click at [513, 261] on select "2025 2024 2023 2022" at bounding box center [537, 271] width 48 height 19
select select "2023"
click option "2023" at bounding box center [0, 0] width 0 height 0
click at [573, 265] on input "button" at bounding box center [575, 272] width 21 height 13
click at [856, 394] on link "Download" at bounding box center [859, 395] width 20 height 24
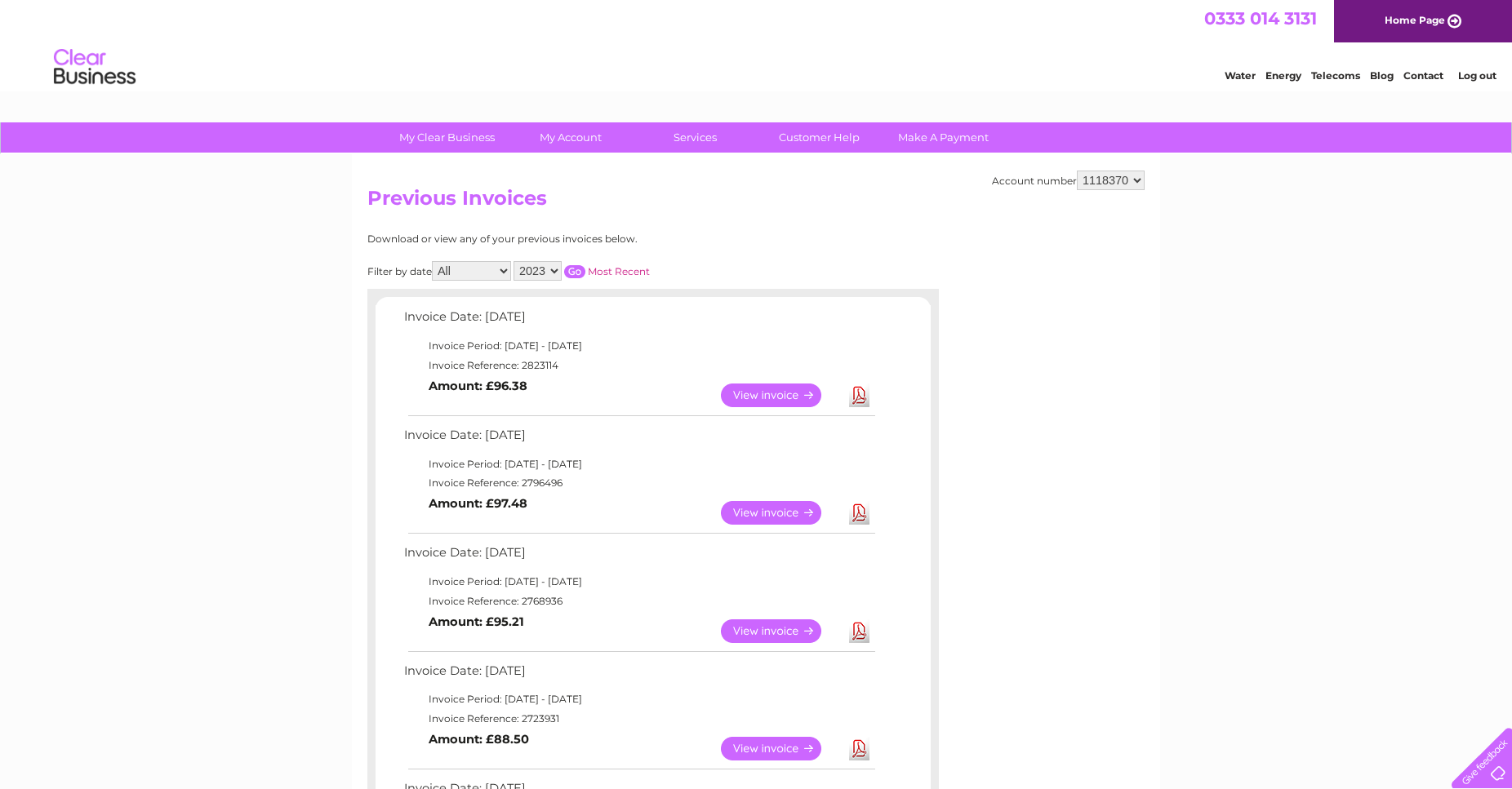
click at [846, 507] on td "Download" at bounding box center [859, 512] width 29 height 32
click at [860, 511] on link "Download" at bounding box center [859, 512] width 20 height 24
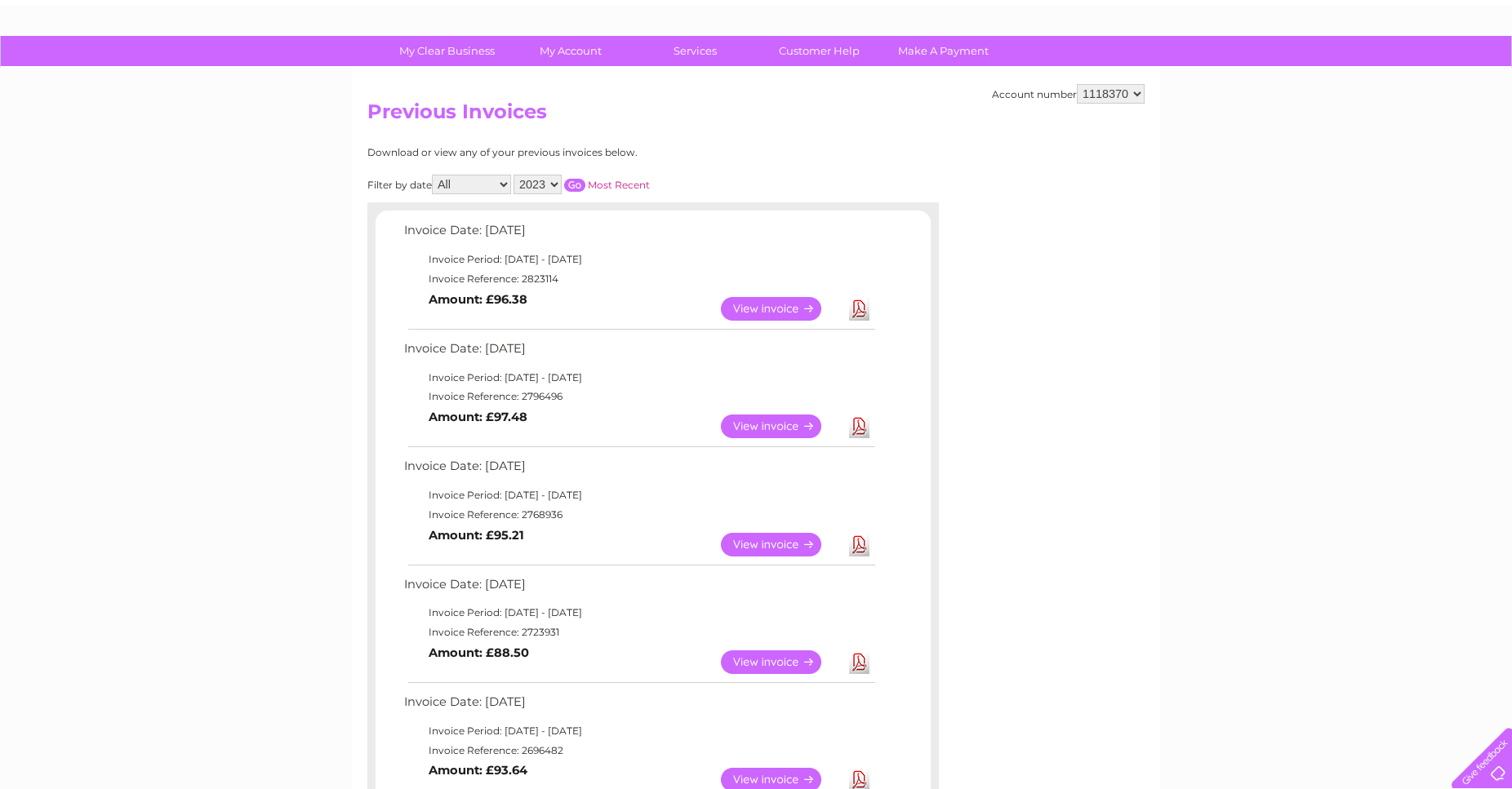
scroll to position [167, 0]
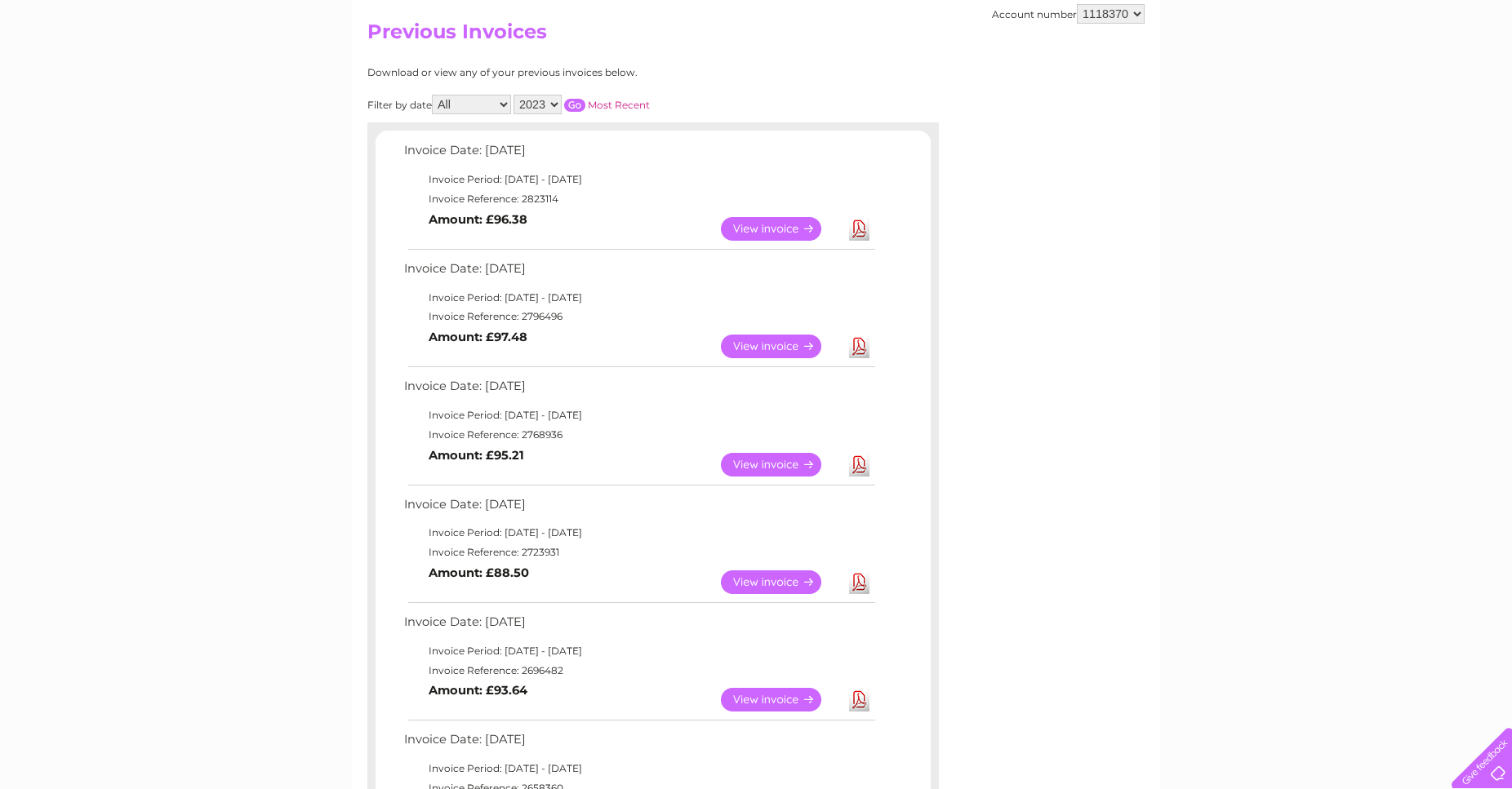
click at [862, 459] on link "Download" at bounding box center [859, 464] width 20 height 24
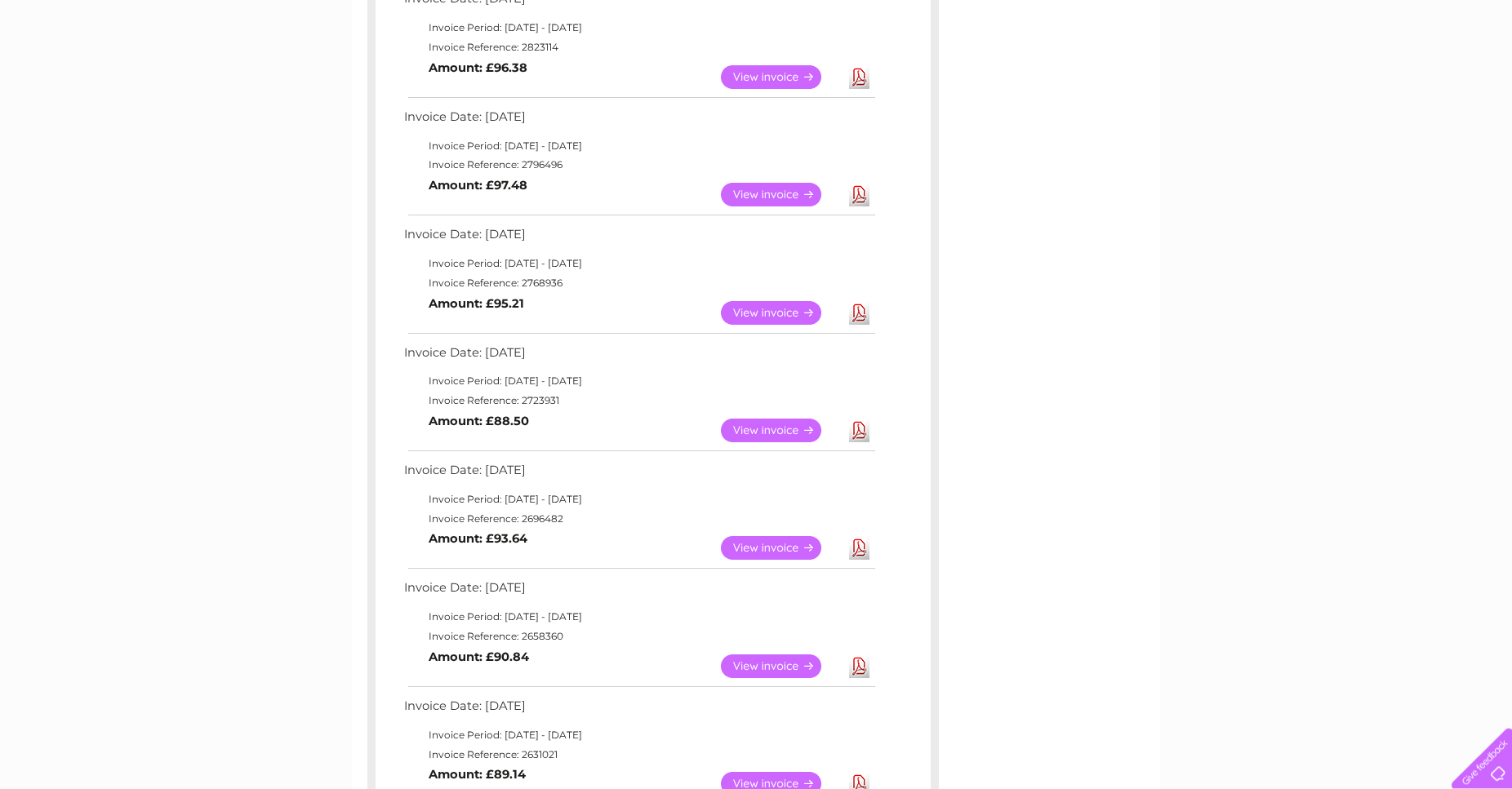
scroll to position [333, 0]
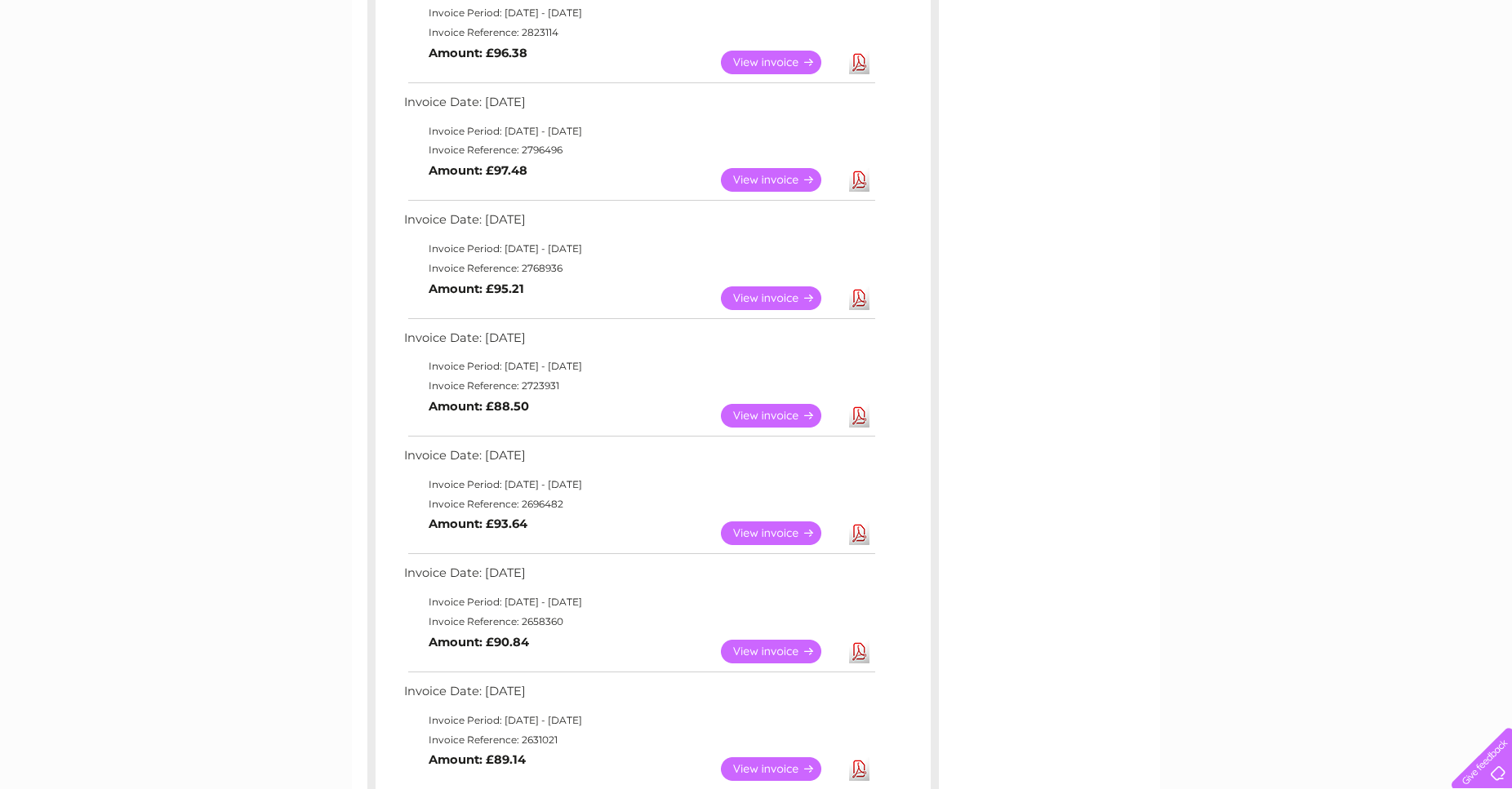
click at [861, 422] on link "Download" at bounding box center [859, 416] width 20 height 24
click at [860, 532] on link "Download" at bounding box center [859, 533] width 20 height 24
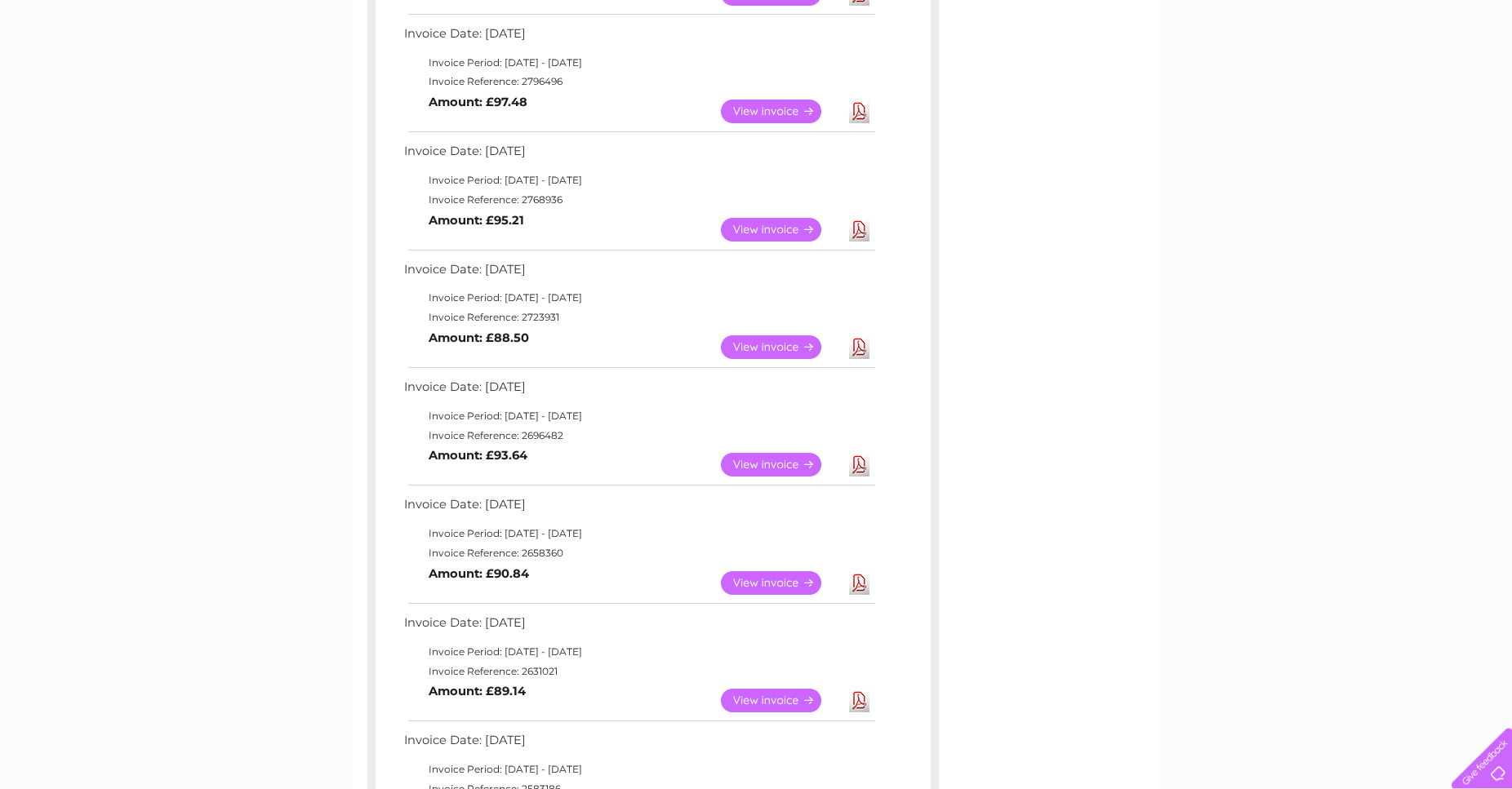
scroll to position [583, 0]
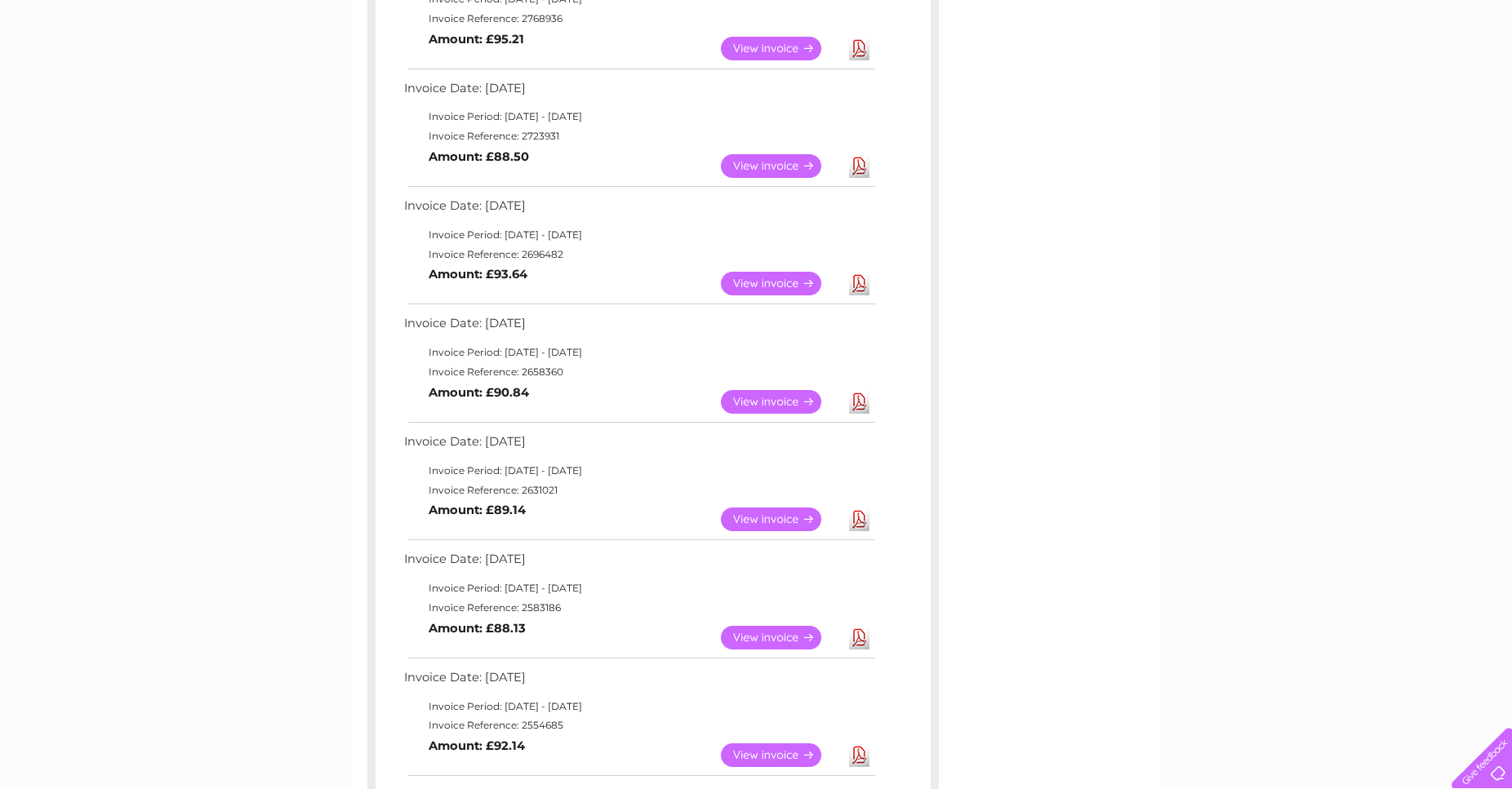
click at [860, 398] on link "Download" at bounding box center [859, 401] width 20 height 24
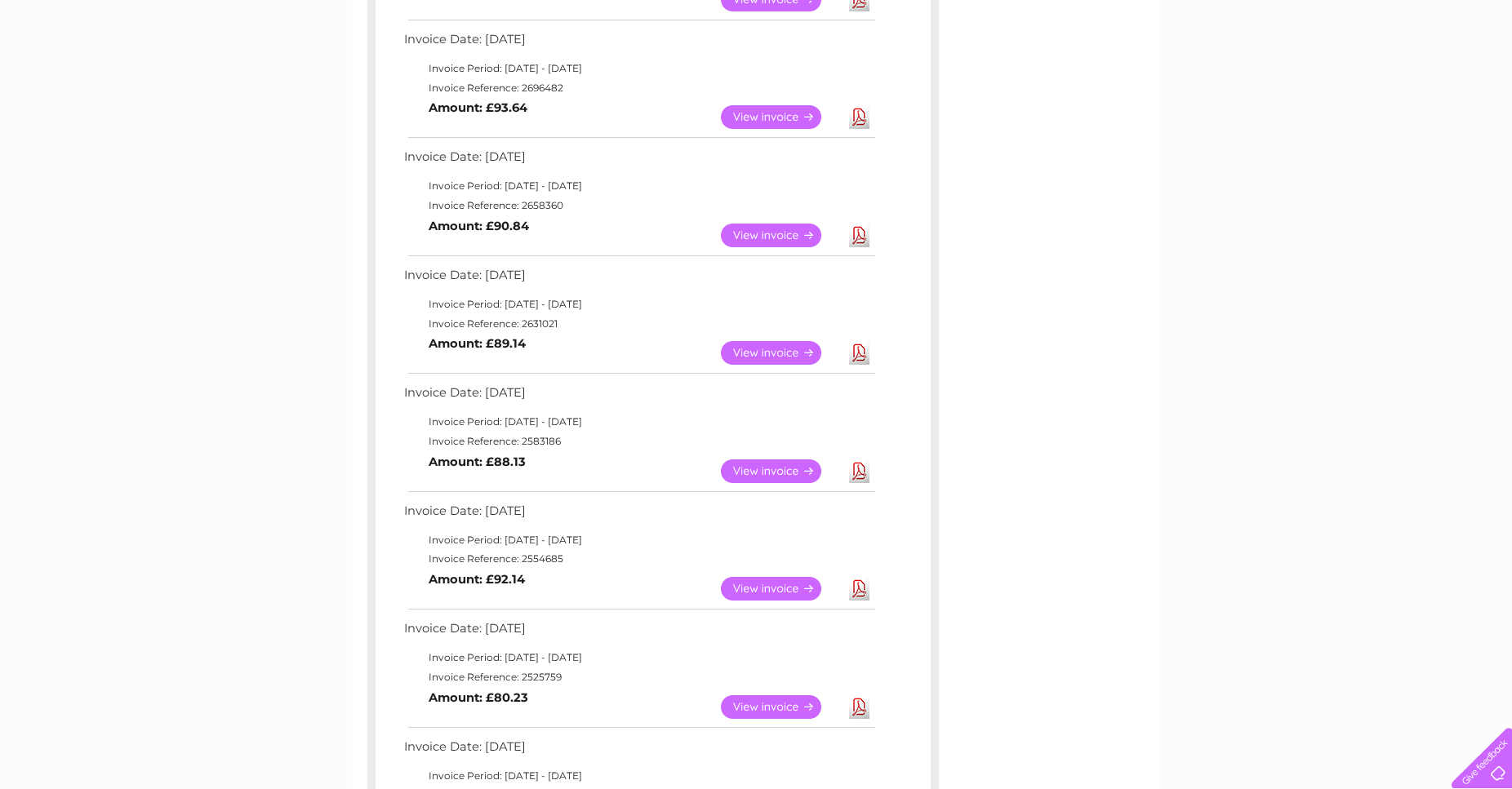
click at [862, 351] on link "Download" at bounding box center [859, 352] width 20 height 24
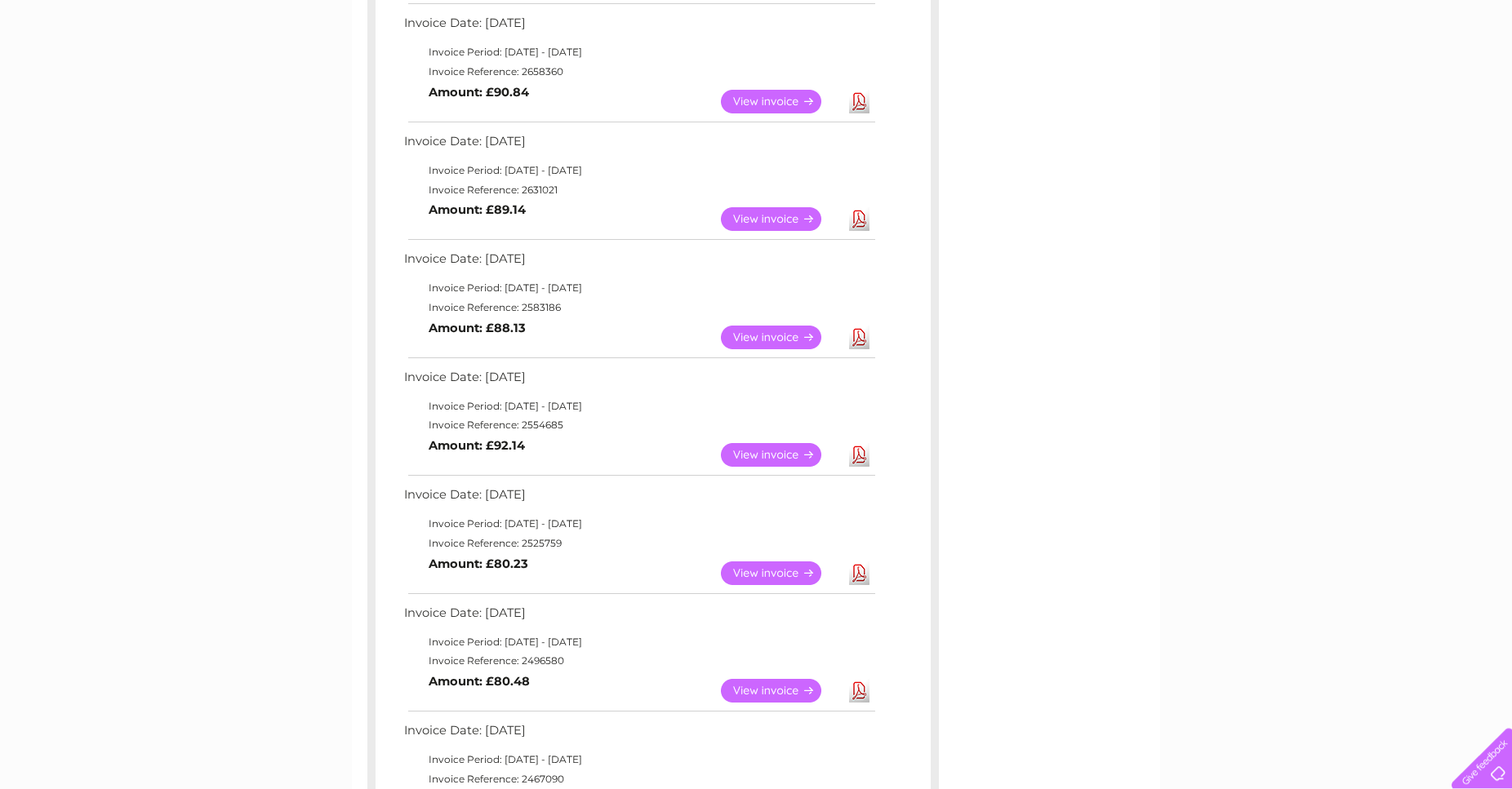
scroll to position [999, 0]
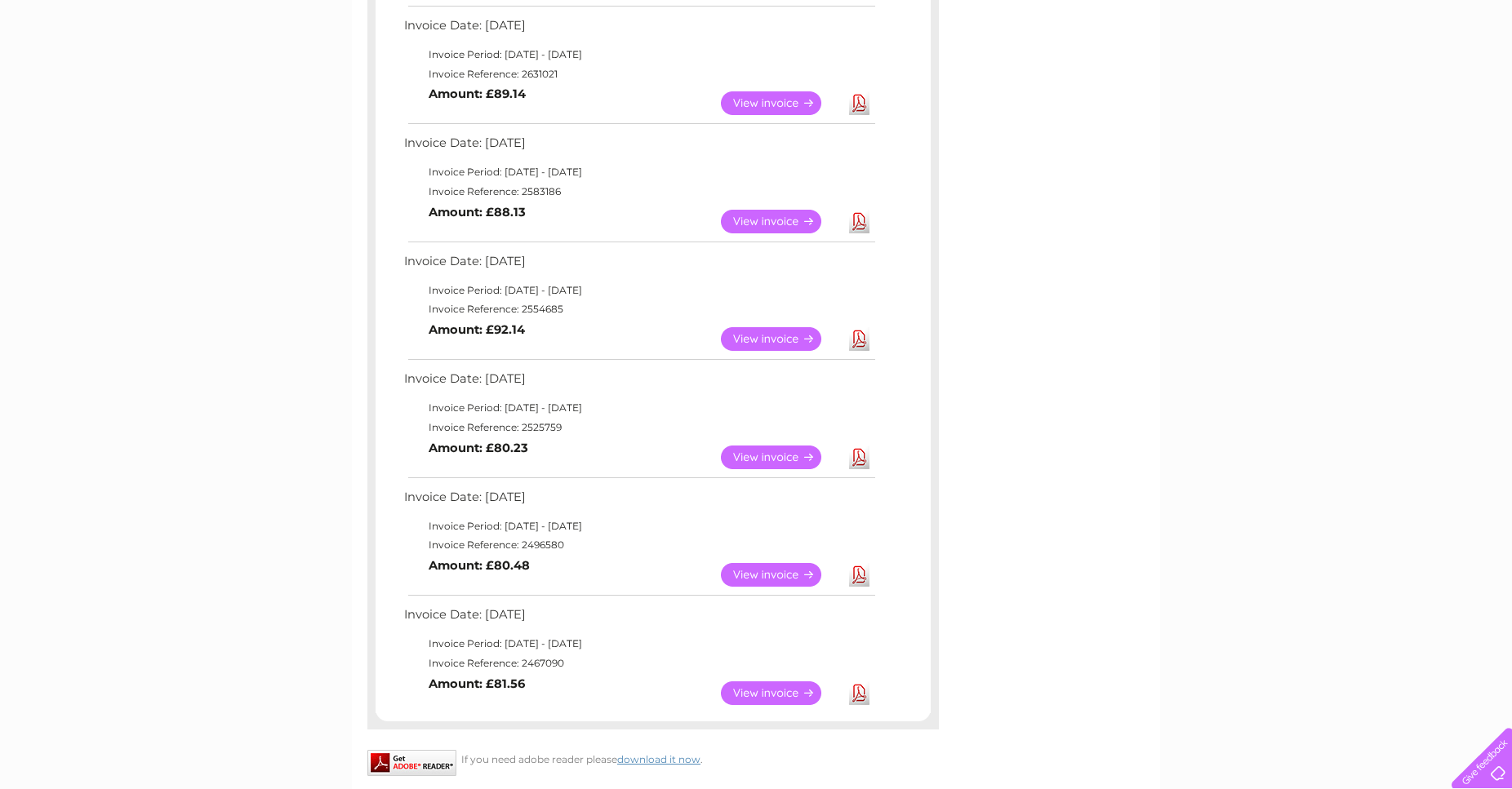
click at [858, 225] on link "Download" at bounding box center [859, 221] width 20 height 24
click at [860, 334] on link "Download" at bounding box center [859, 339] width 20 height 24
click at [856, 456] on link "Download" at bounding box center [859, 457] width 20 height 24
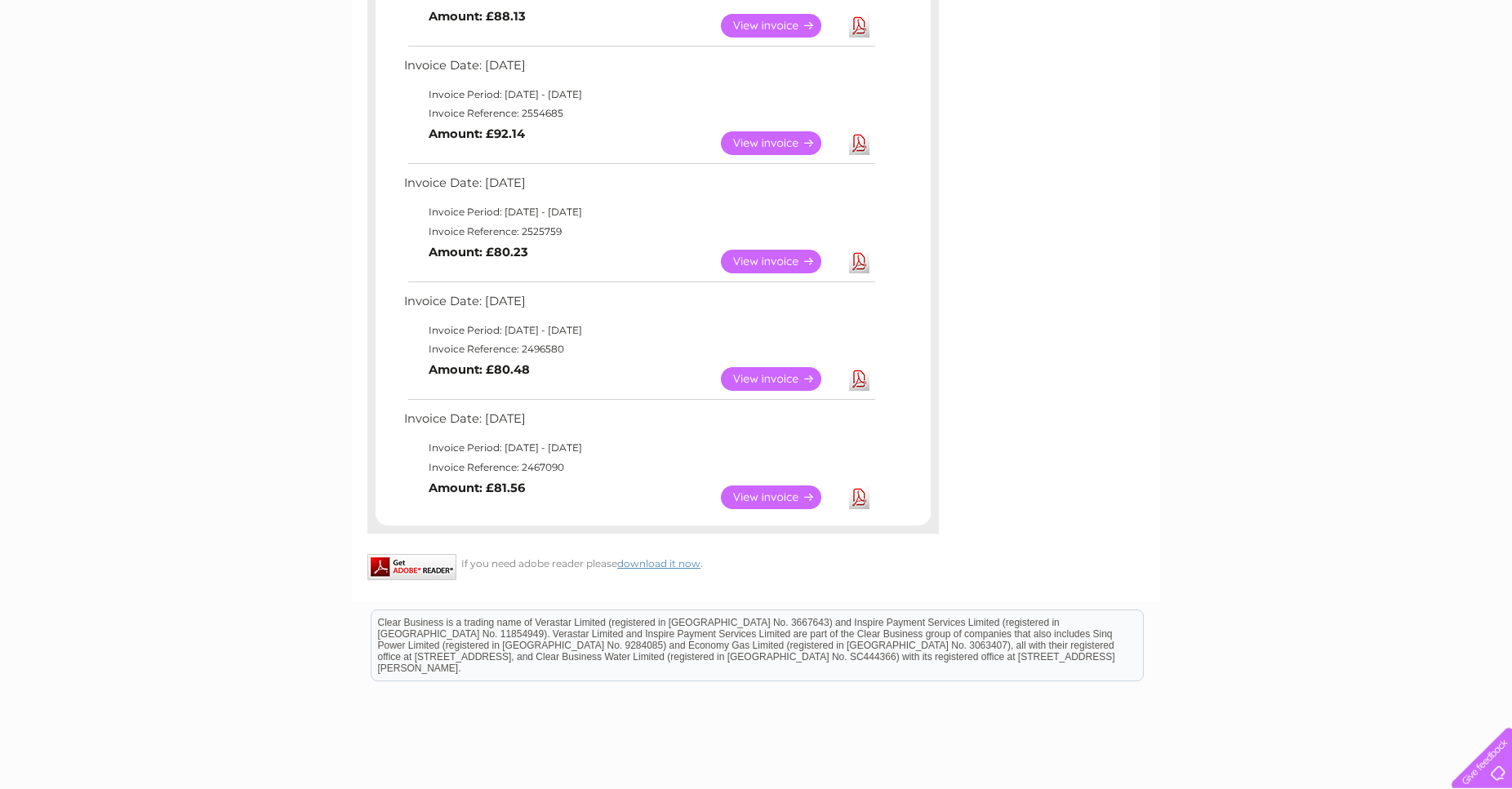
scroll to position [1249, 0]
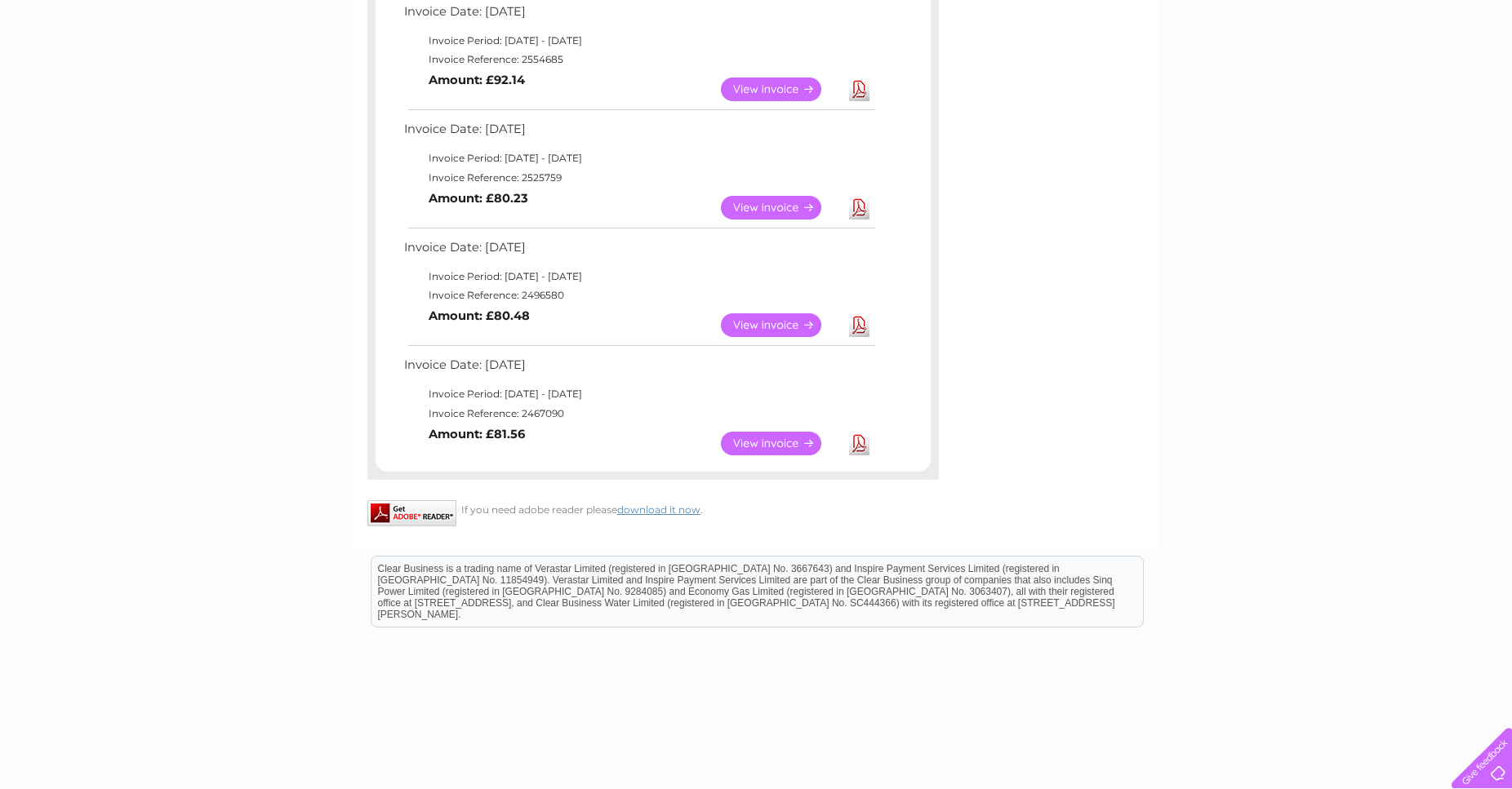
click at [859, 322] on link "Download" at bounding box center [859, 325] width 20 height 24
click at [860, 440] on link "Download" at bounding box center [859, 443] width 20 height 24
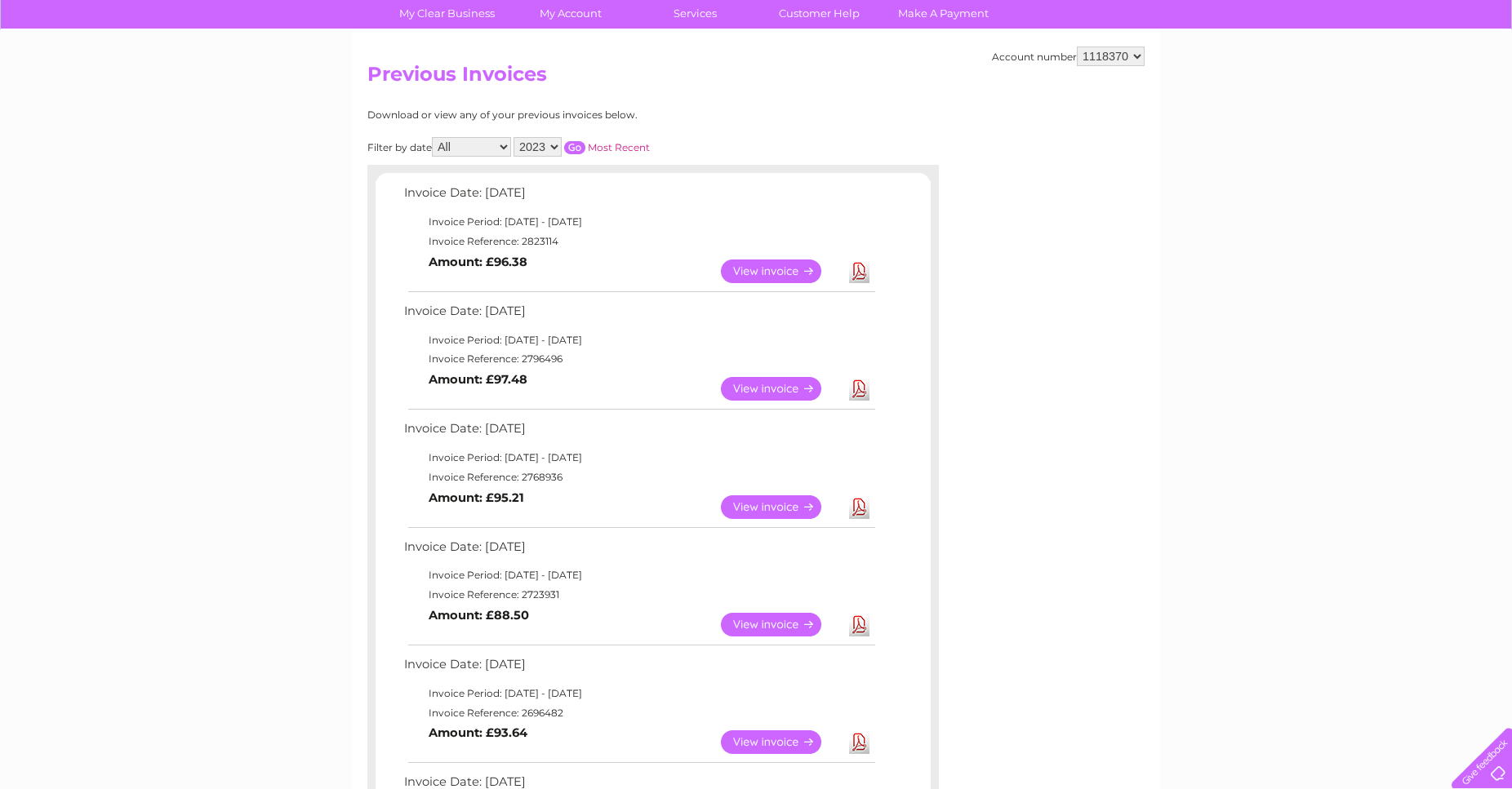
scroll to position [0, 0]
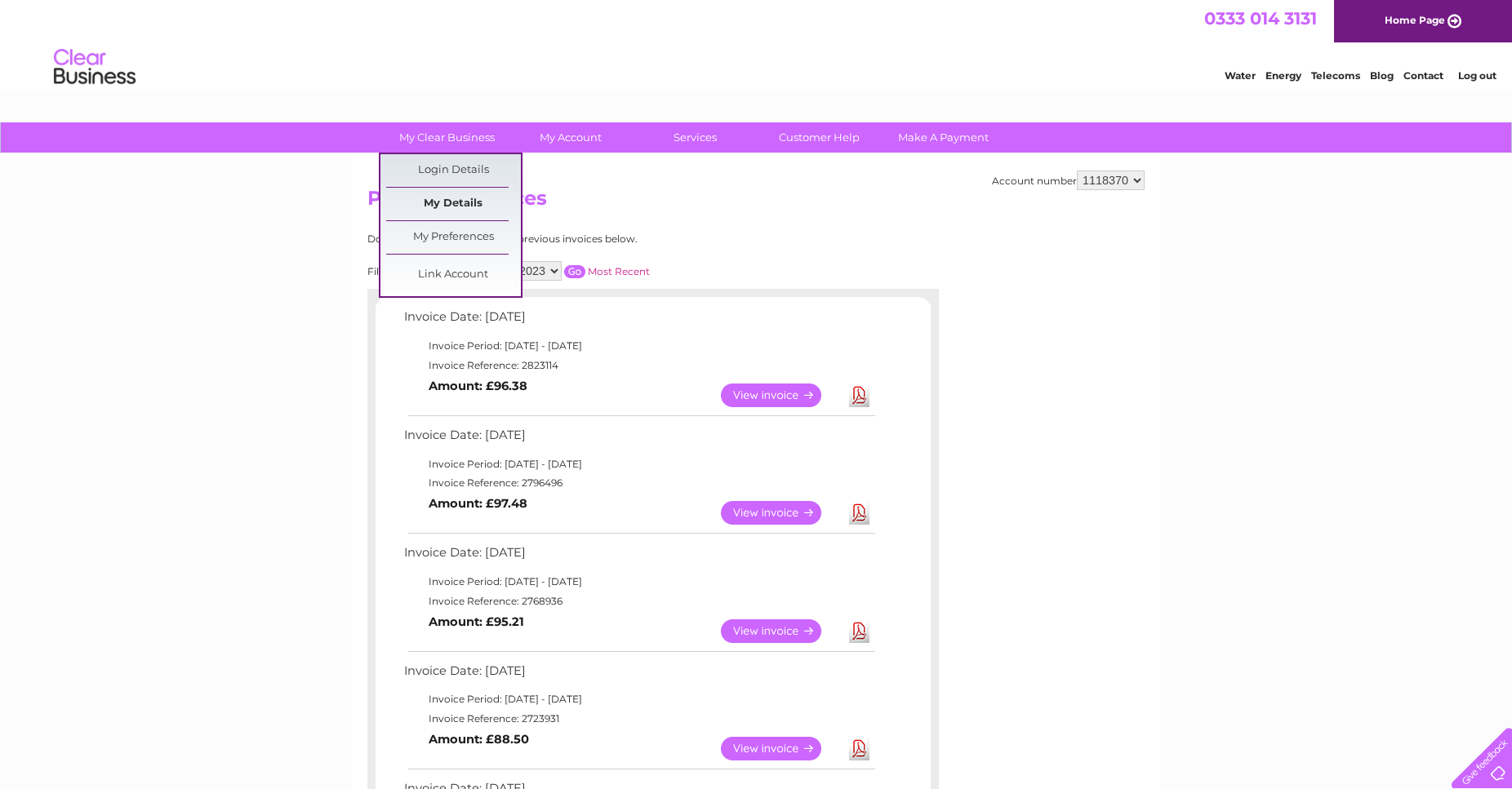
click at [464, 203] on link "My Details" at bounding box center [453, 204] width 135 height 33
